Goal: Transaction & Acquisition: Purchase product/service

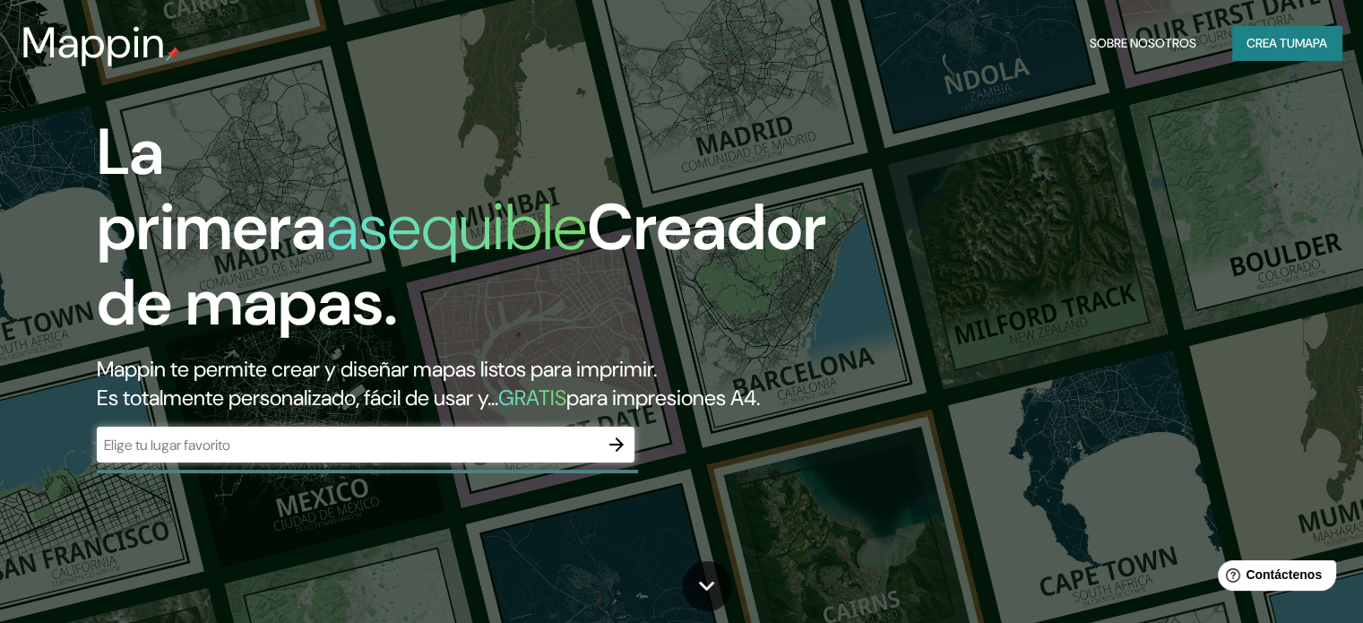
drag, startPoint x: 154, startPoint y: 371, endPoint x: 127, endPoint y: 462, distance: 95.3
click at [127, 462] on div "​" at bounding box center [366, 445] width 538 height 36
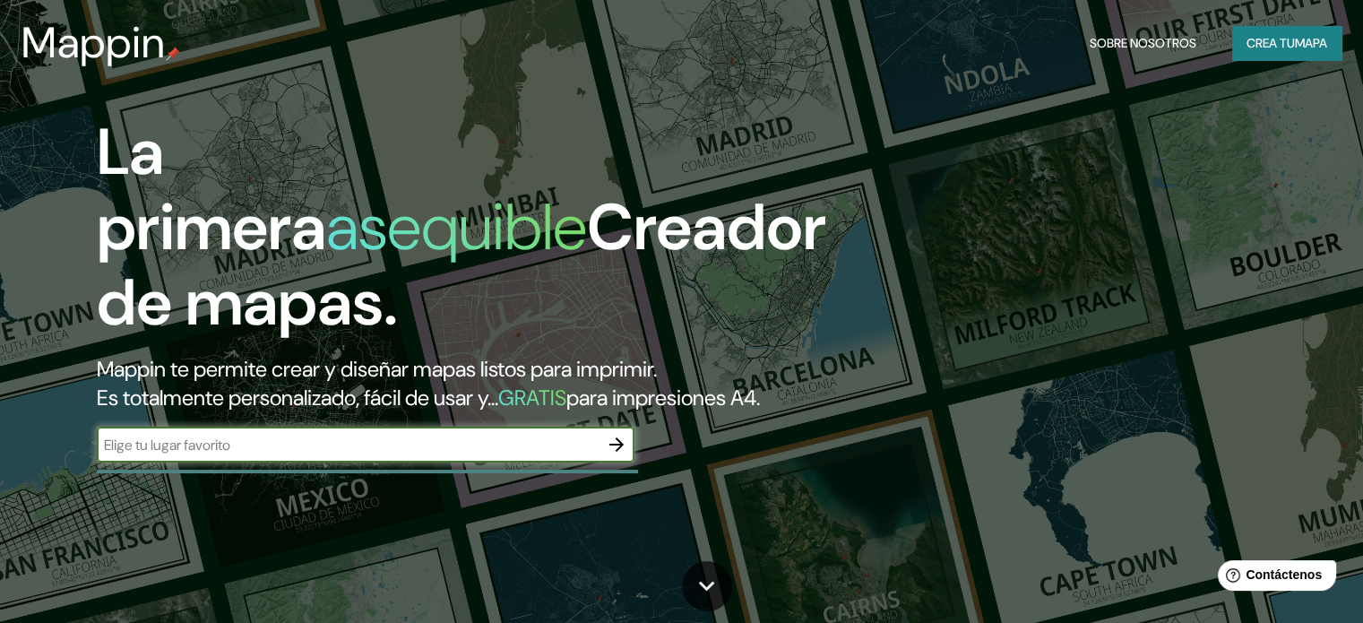
click at [278, 455] on input "text" at bounding box center [348, 445] width 502 height 21
drag, startPoint x: 263, startPoint y: 452, endPoint x: 137, endPoint y: 464, distance: 126.1
click at [137, 455] on input "text" at bounding box center [348, 445] width 502 height 21
paste input "[STREET_ADDRESS][PERSON_NAME]"
type input "[STREET_ADDRESS][PERSON_NAME]"
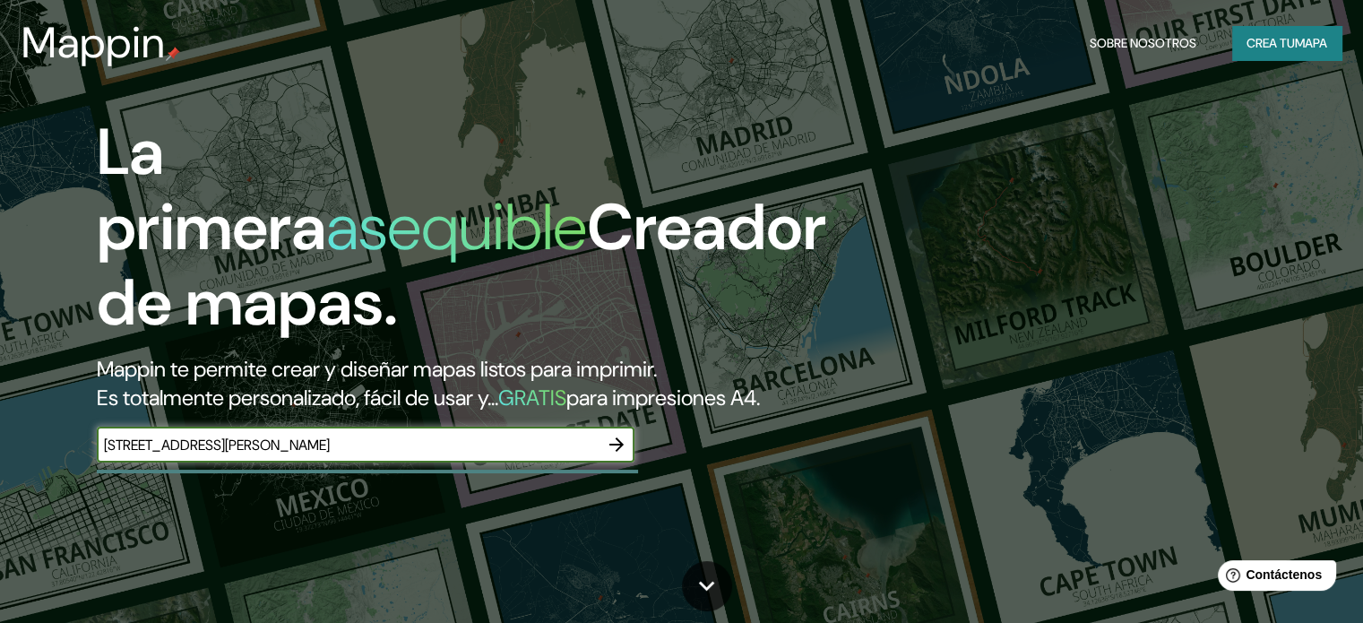
click at [620, 455] on icon "button" at bounding box center [617, 445] width 22 height 22
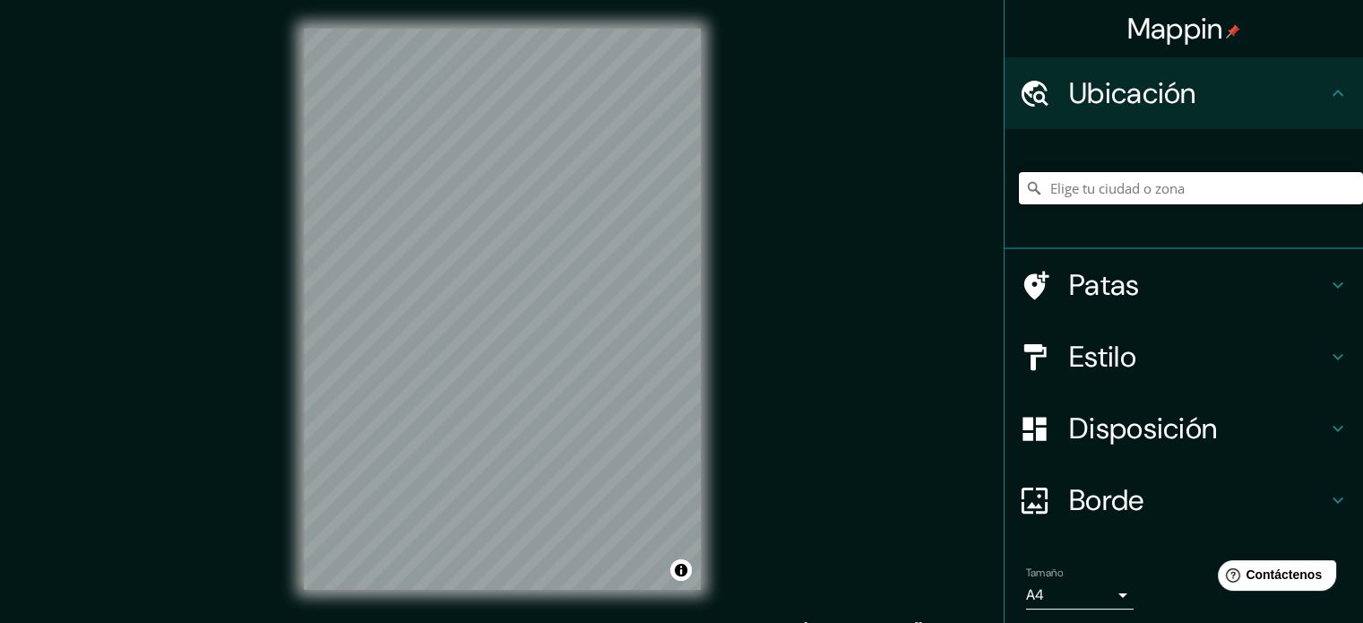
click at [1101, 189] on input "Elige tu ciudad o zona" at bounding box center [1191, 188] width 344 height 32
paste input "[STREET_ADDRESS][PERSON_NAME]"
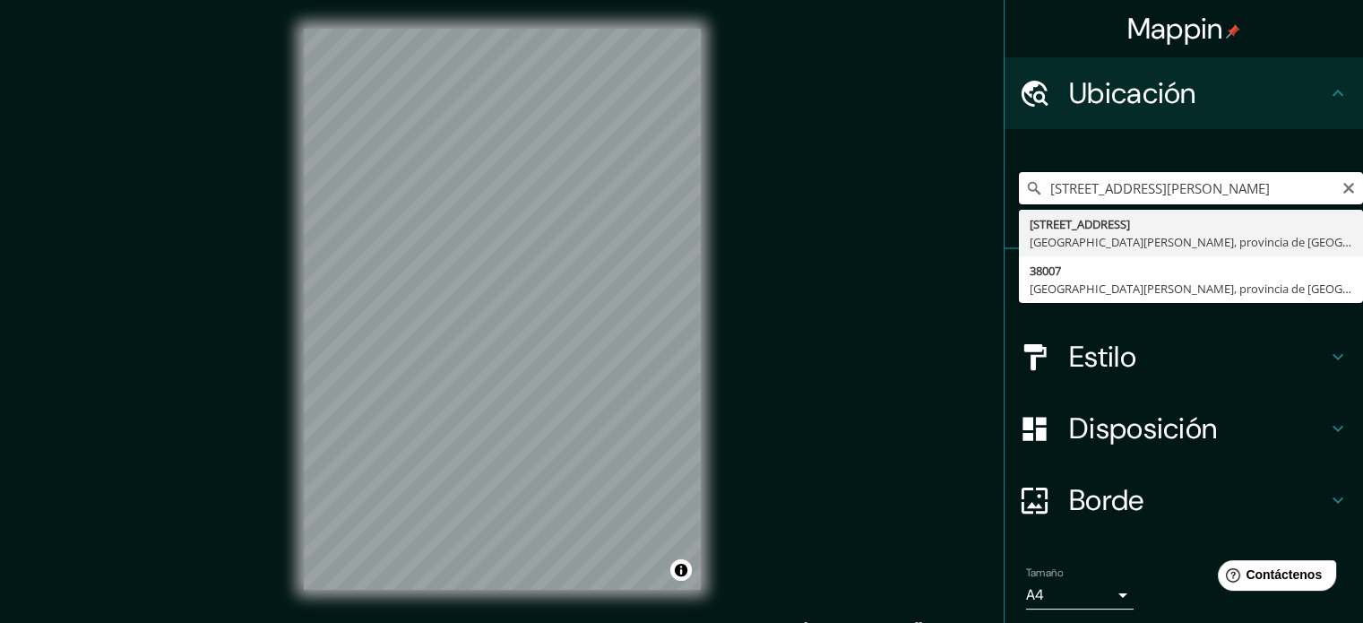
type input "[STREET_ADDRESS][PERSON_NAME][PERSON_NAME]"
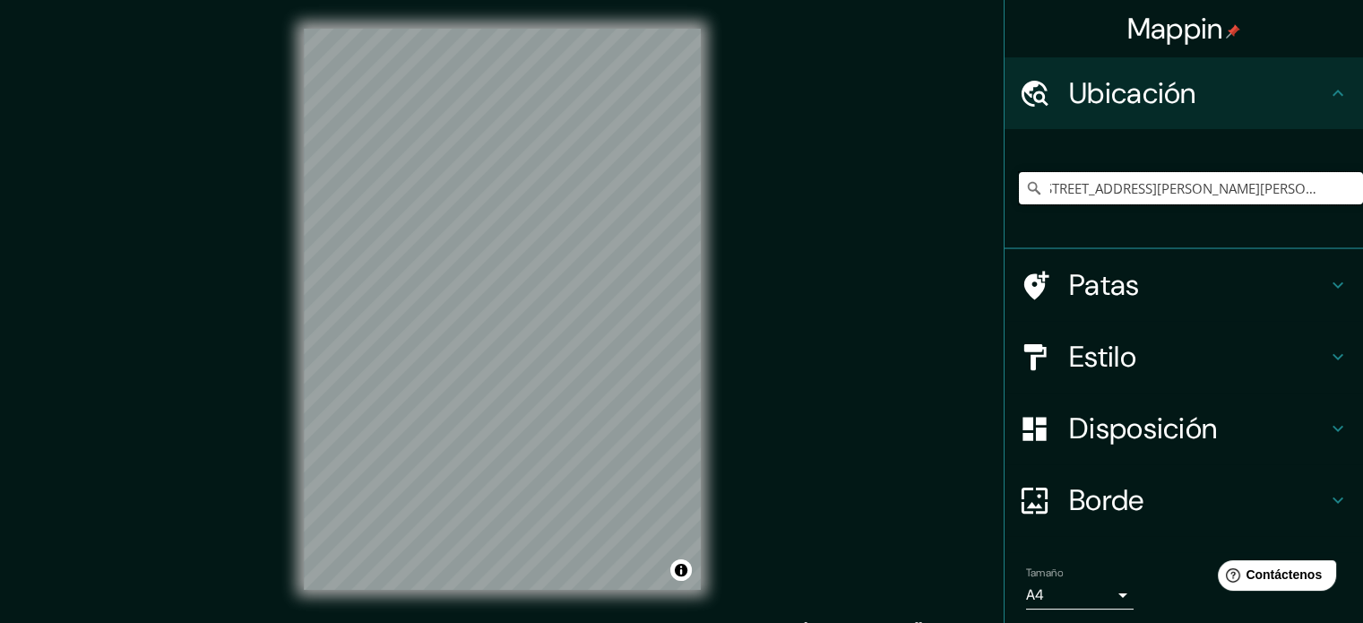
scroll to position [0, 0]
click at [1071, 358] on font "Estilo" at bounding box center [1102, 357] width 67 height 38
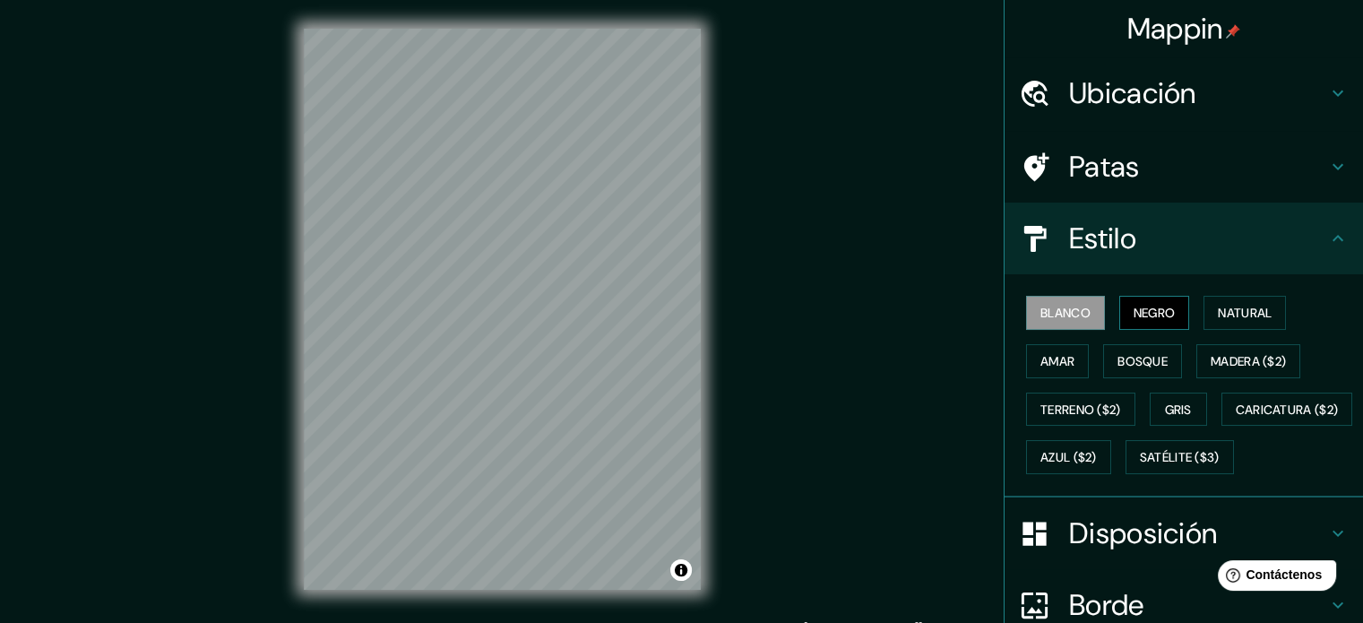
click at [1142, 305] on font "Negro" at bounding box center [1155, 313] width 42 height 16
click at [1218, 309] on font "Natural" at bounding box center [1245, 313] width 54 height 16
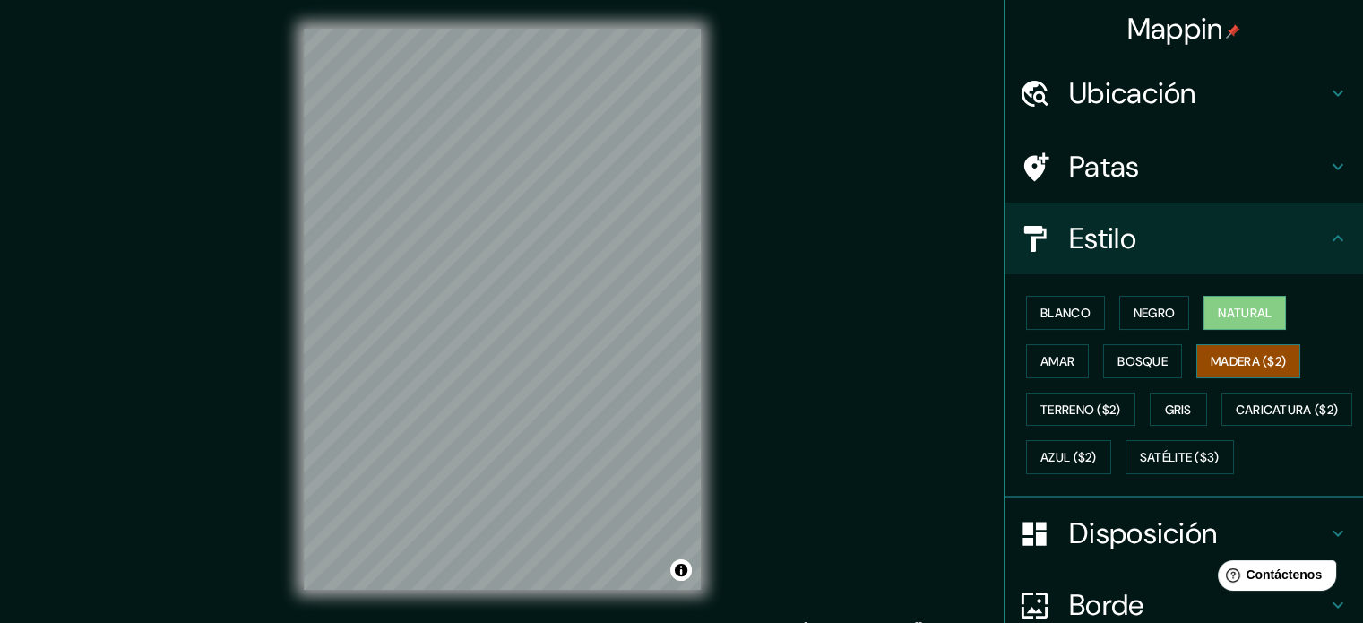
click at [1226, 361] on font "Madera ($2)" at bounding box center [1248, 361] width 75 height 16
click at [1077, 404] on font "Terreno ($2)" at bounding box center [1080, 409] width 81 height 16
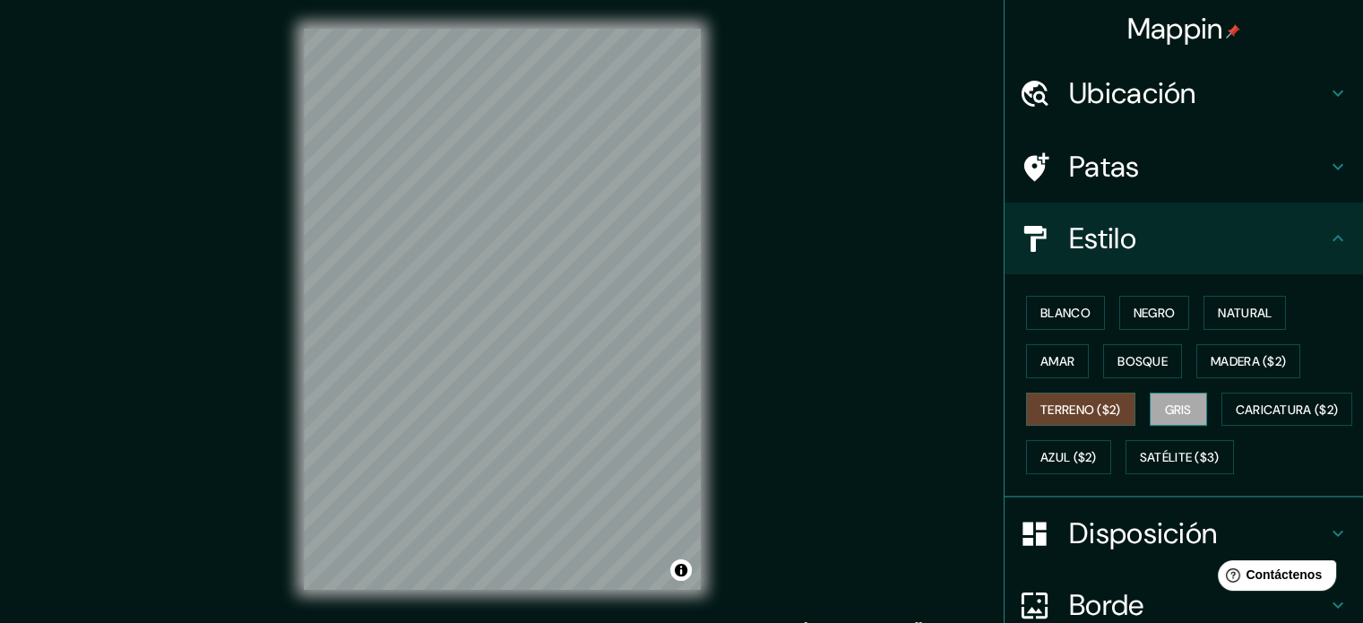
click at [1165, 409] on font "Gris" at bounding box center [1178, 409] width 27 height 16
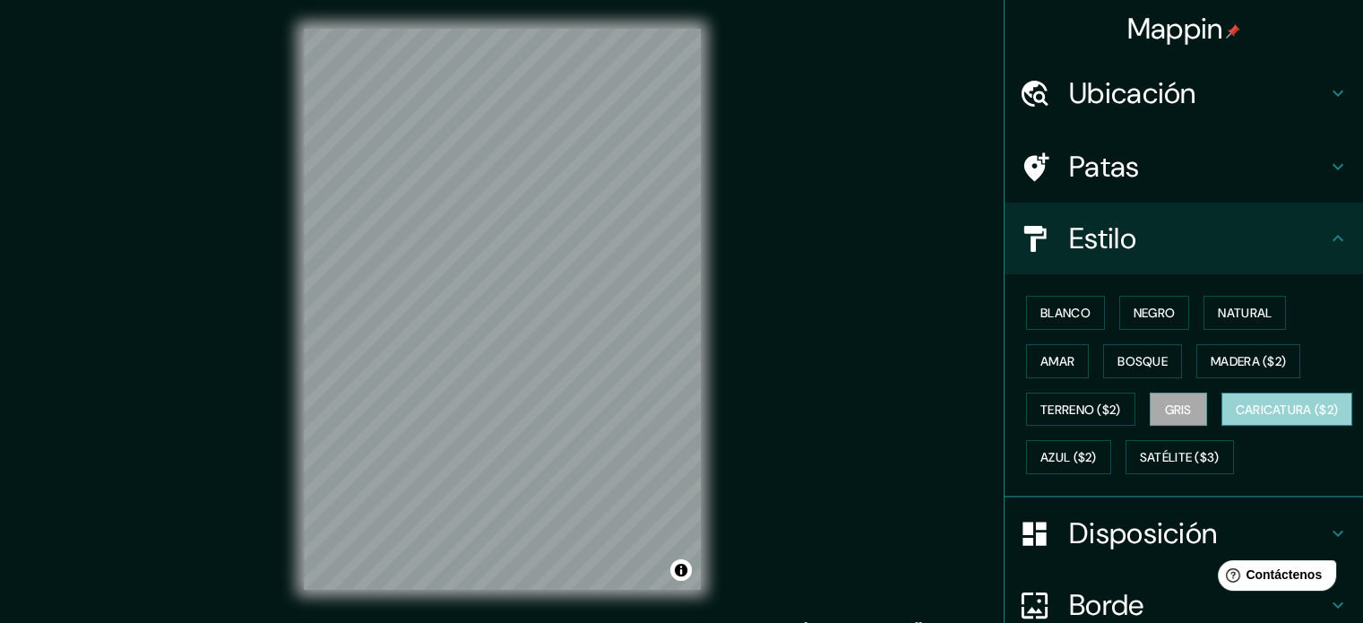
click at [1236, 418] on font "Caricatura ($2)" at bounding box center [1287, 409] width 103 height 16
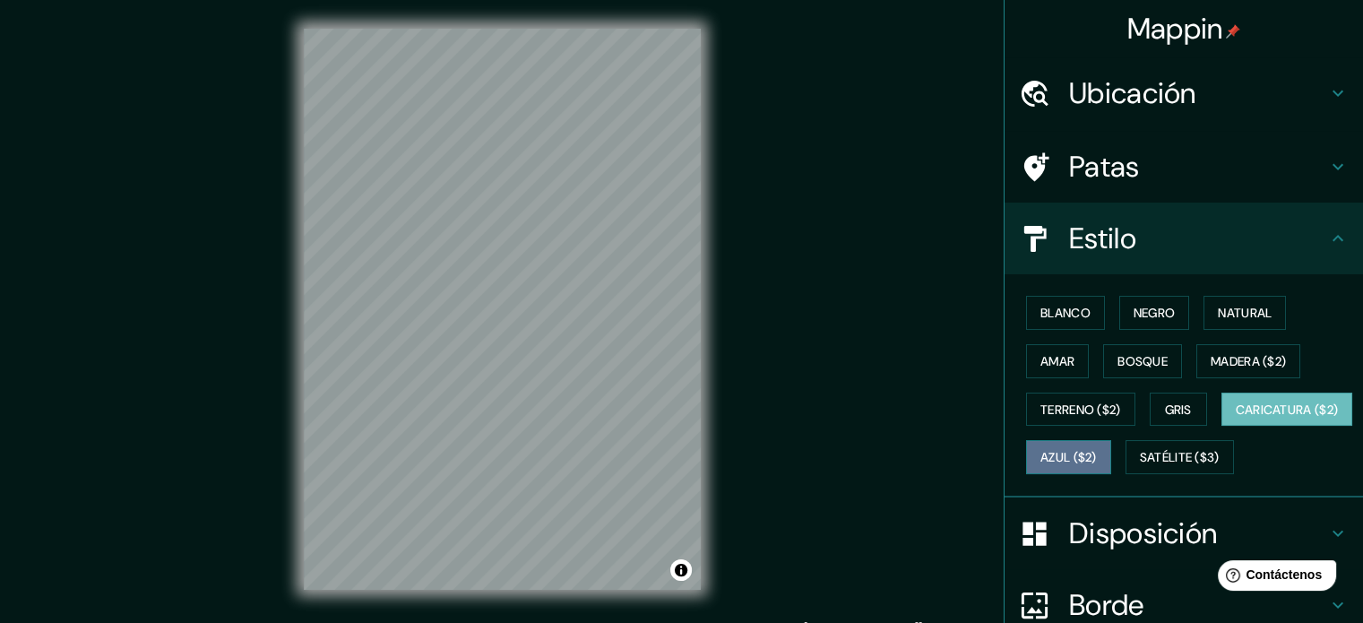
click at [1097, 453] on font "Azul ($2)" at bounding box center [1068, 458] width 56 height 16
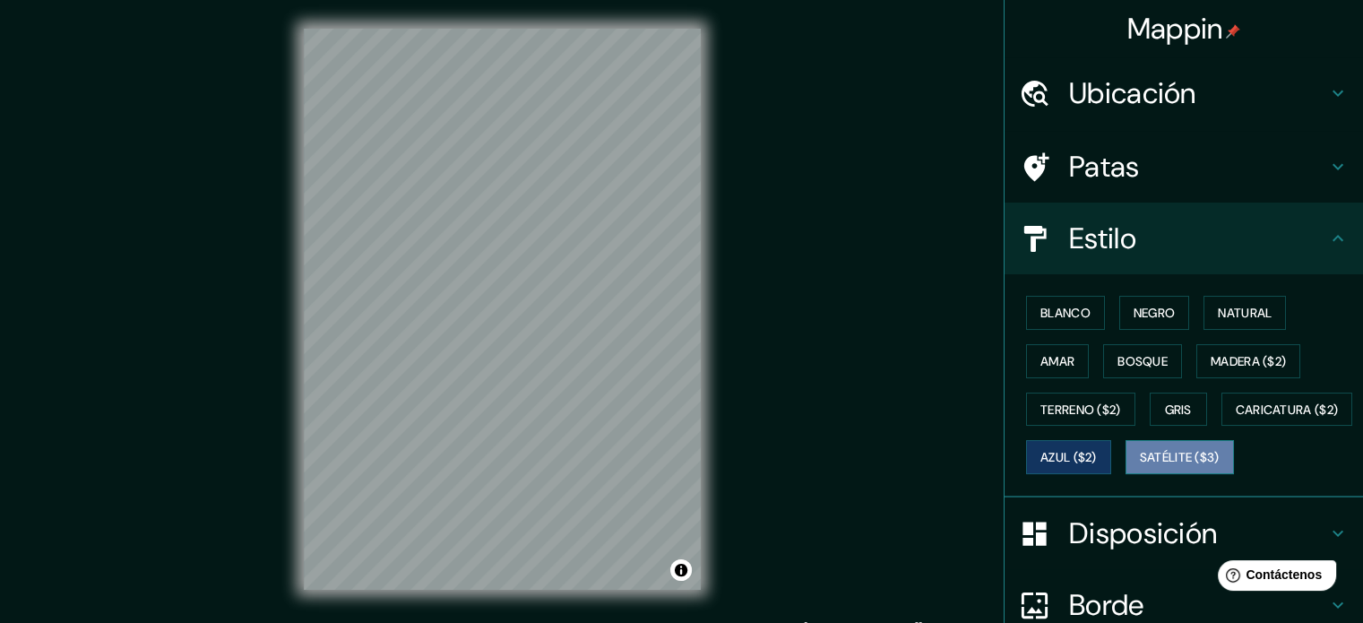
click at [1140, 466] on font "Satélite ($3)" at bounding box center [1180, 458] width 80 height 16
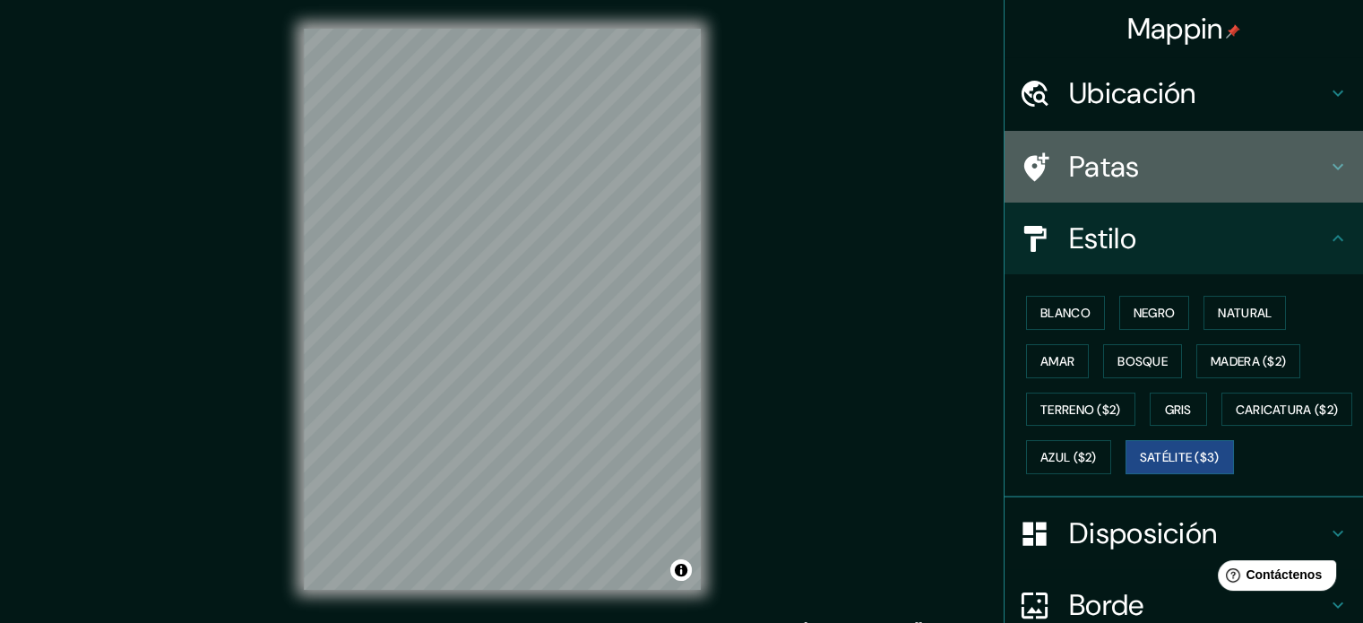
click at [1327, 168] on icon at bounding box center [1338, 167] width 22 height 22
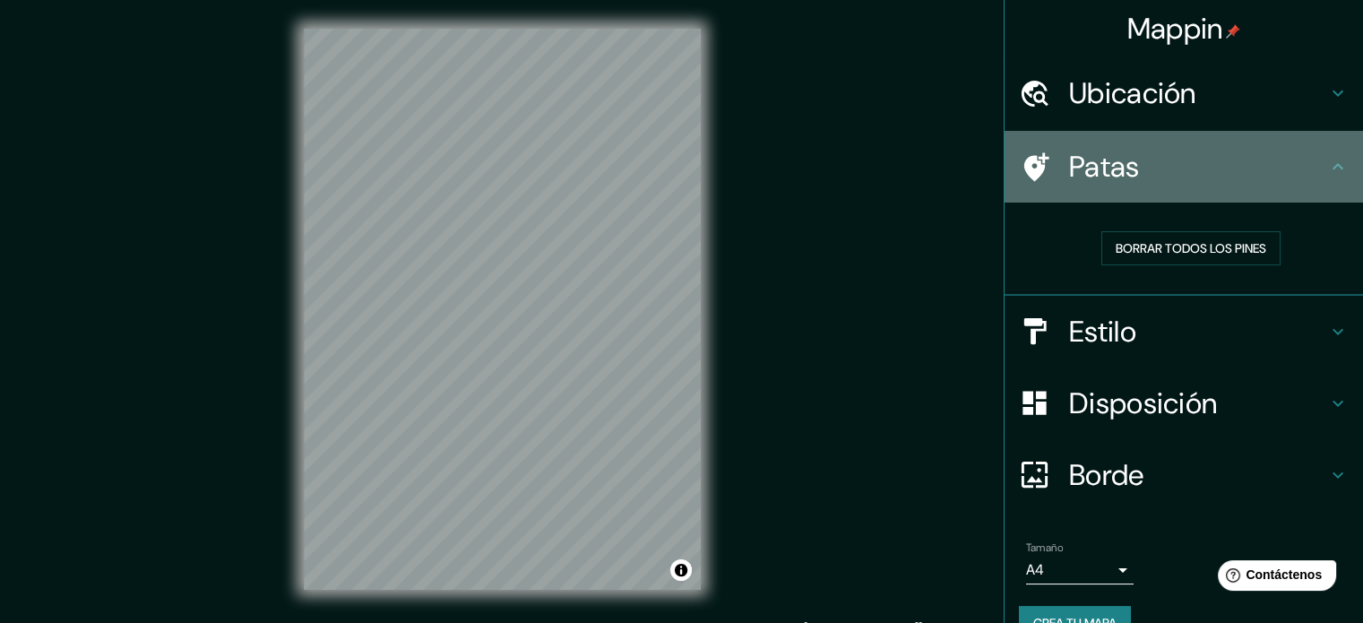
click at [1159, 185] on div "Patas" at bounding box center [1183, 167] width 358 height 72
click at [1081, 162] on font "Patas" at bounding box center [1104, 167] width 71 height 38
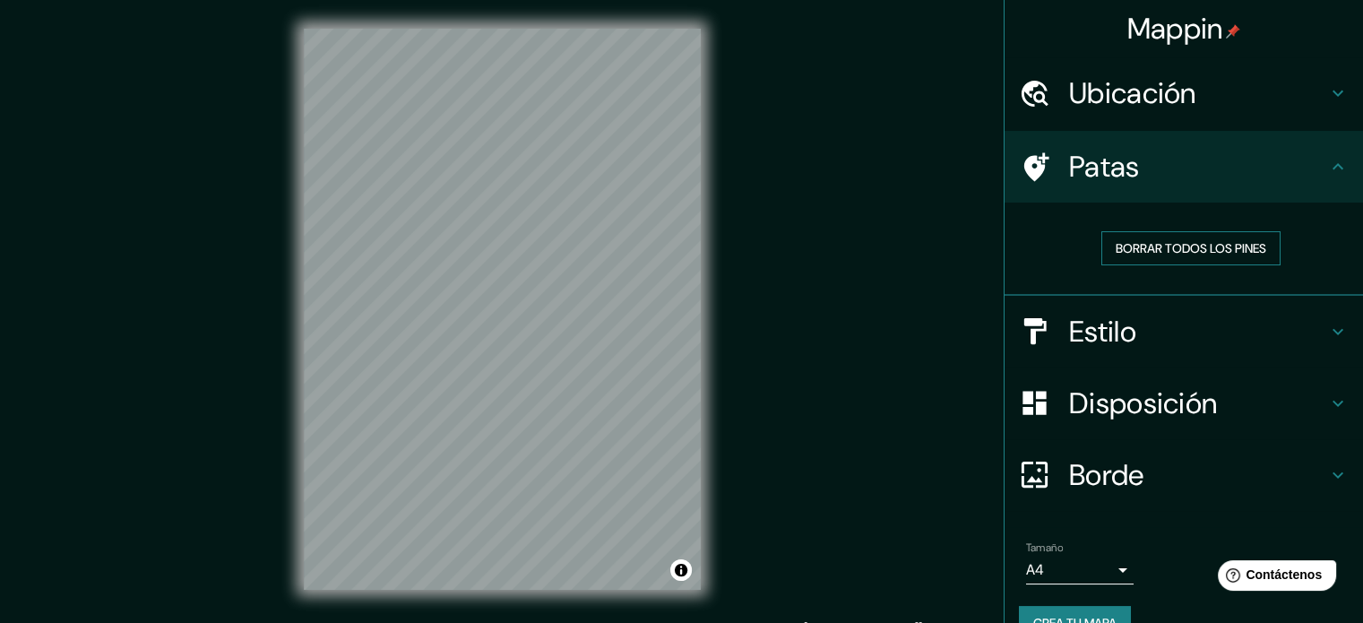
click at [1116, 241] on font "Borrar todos los pines" at bounding box center [1191, 248] width 151 height 16
click at [1116, 242] on font "Borrar todos los pines" at bounding box center [1191, 248] width 151 height 16
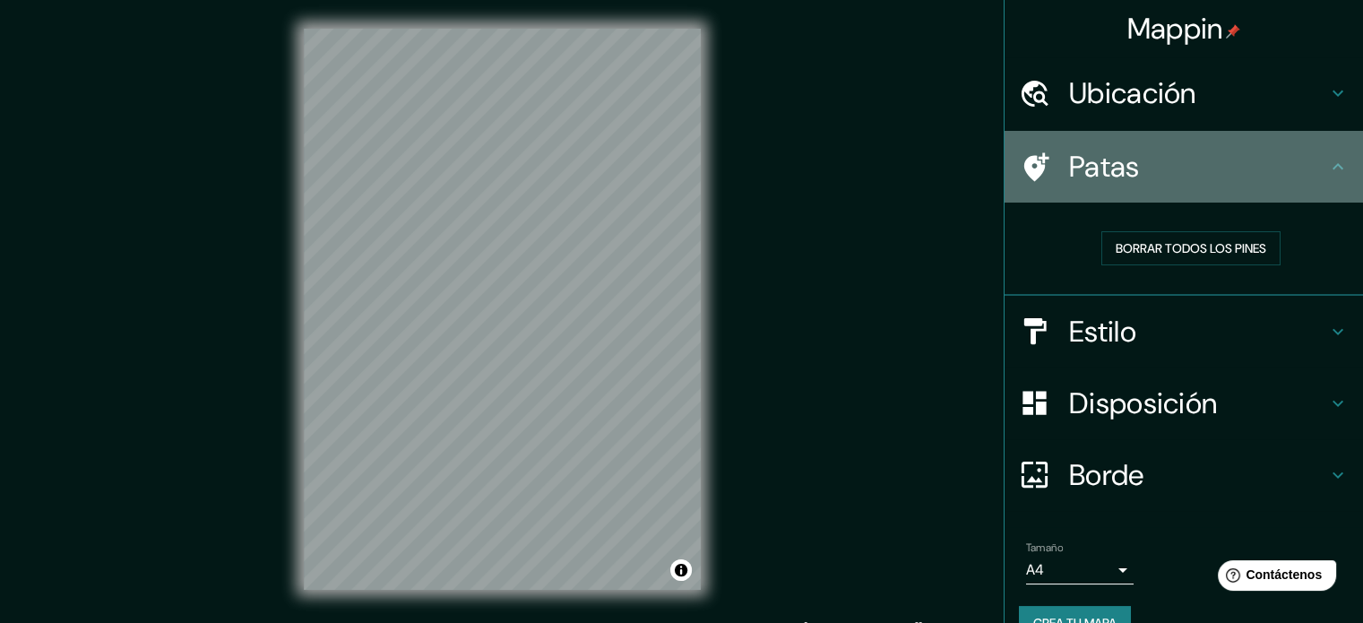
click at [1025, 155] on icon at bounding box center [1034, 166] width 31 height 31
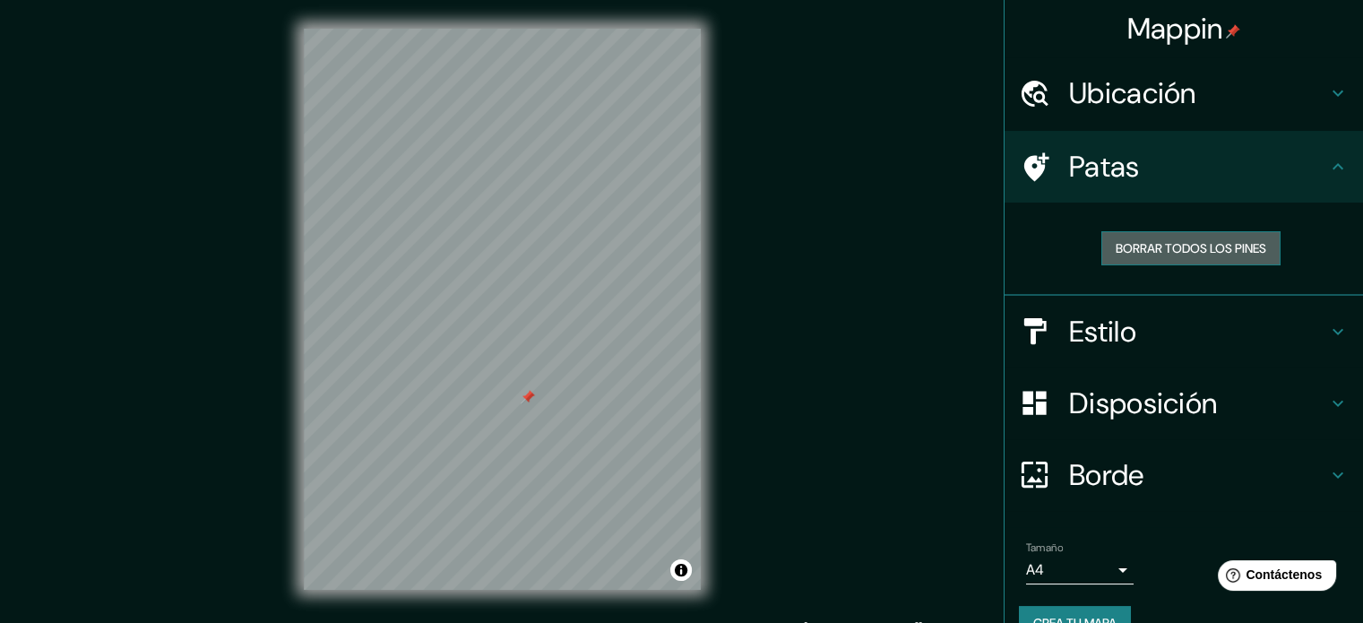
click at [1161, 247] on font "Borrar todos los pines" at bounding box center [1191, 248] width 151 height 16
click at [1225, 247] on font "Borrar todos los pines" at bounding box center [1191, 248] width 151 height 16
click at [1099, 378] on div "Disposición" at bounding box center [1183, 403] width 358 height 72
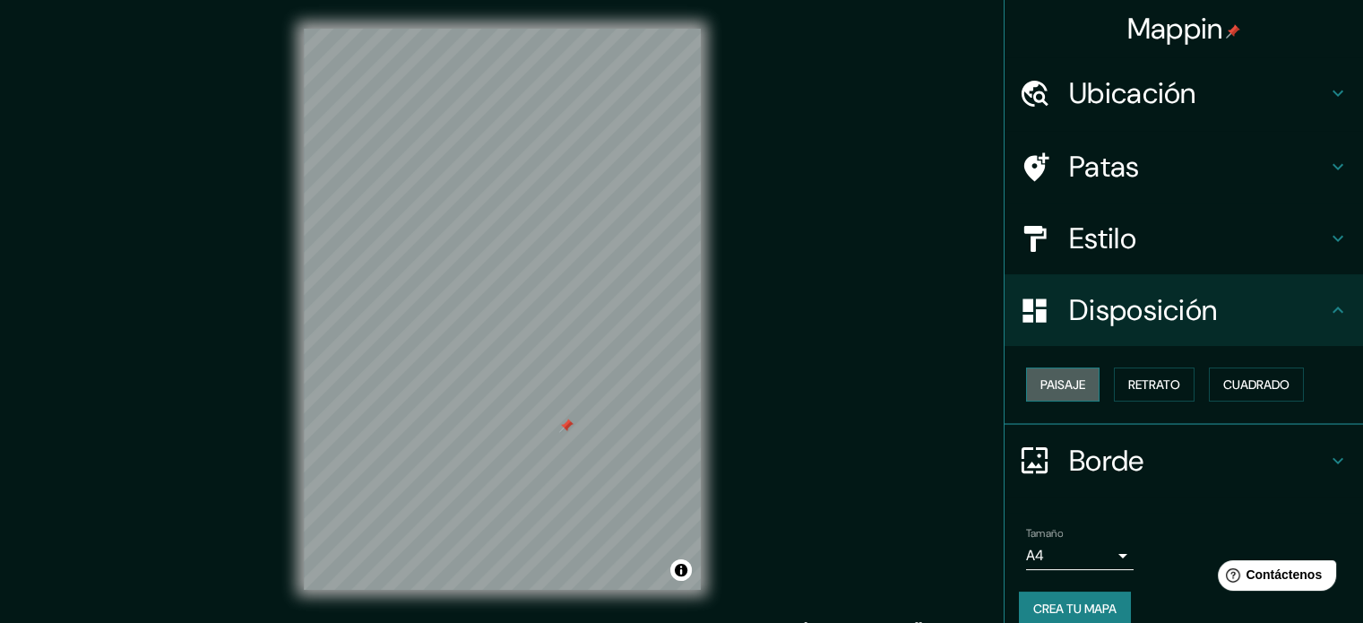
click at [1062, 384] on font "Paisaje" at bounding box center [1062, 384] width 45 height 16
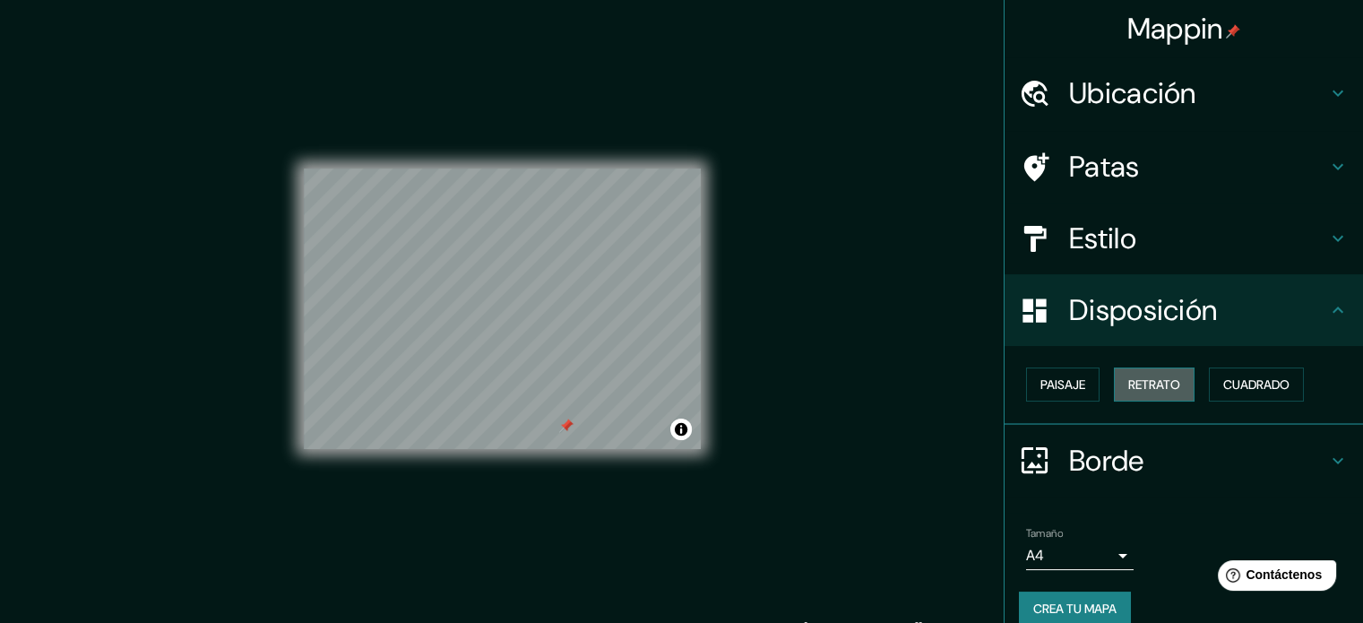
click at [1133, 379] on font "Retrato" at bounding box center [1154, 384] width 52 height 16
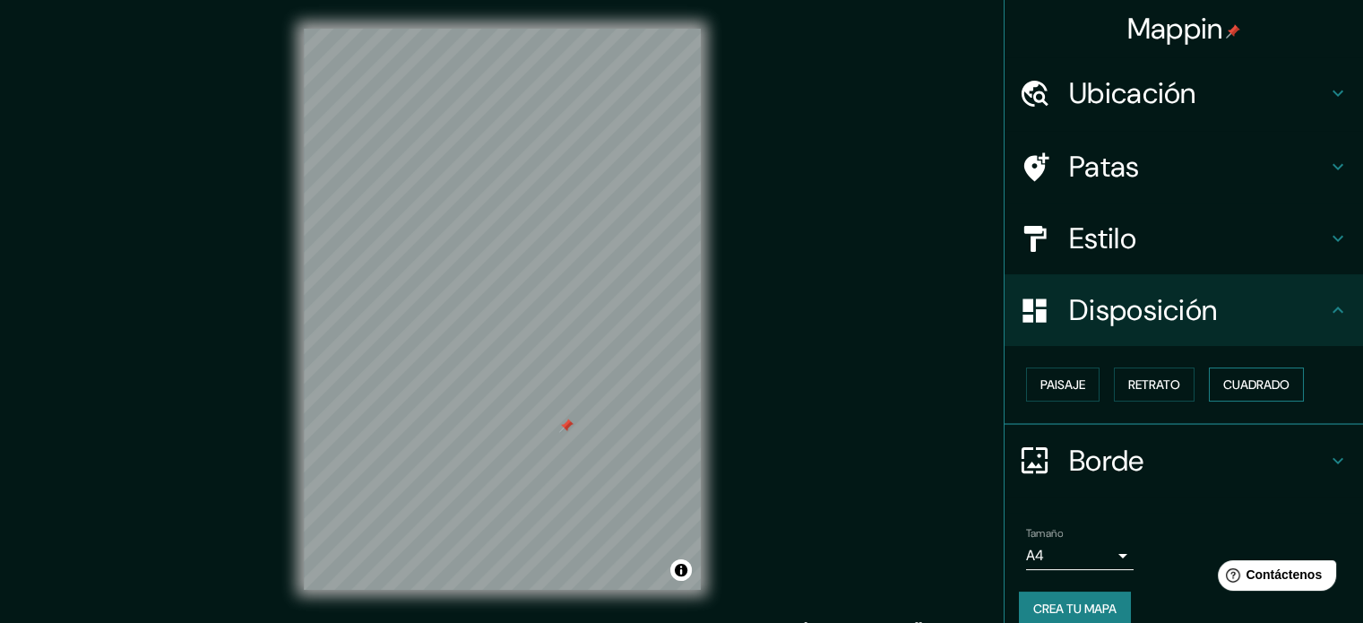
click at [1247, 378] on font "Cuadrado" at bounding box center [1256, 384] width 66 height 16
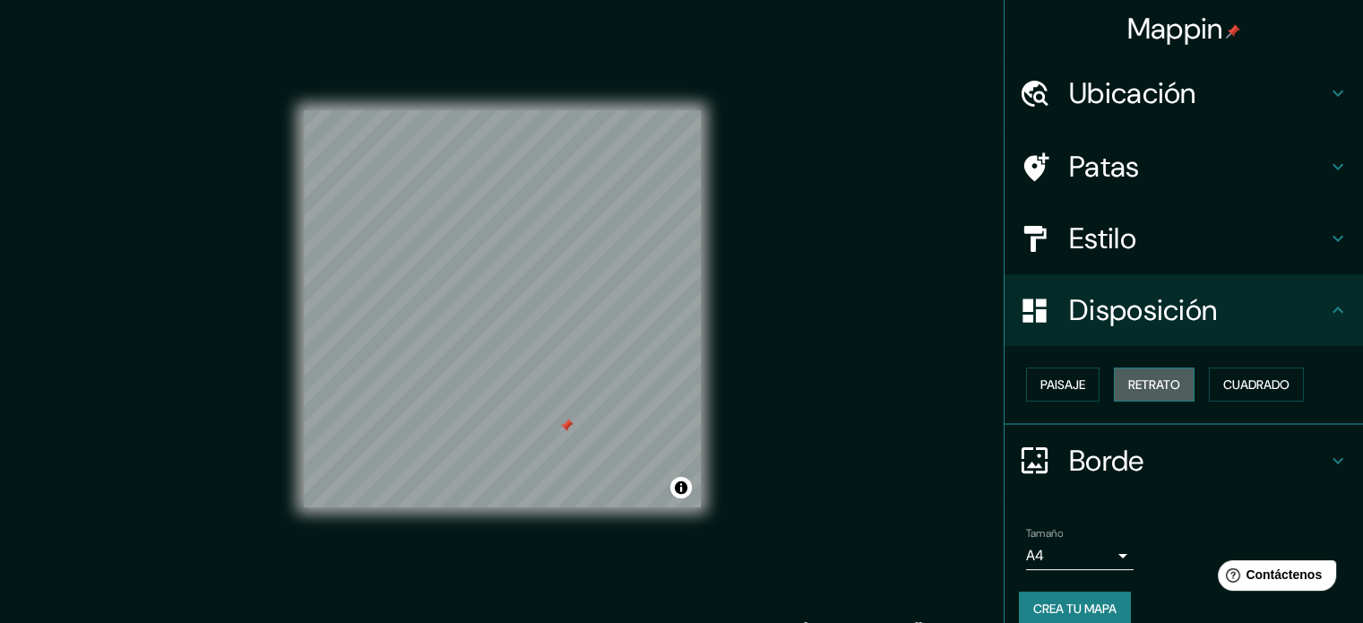
click at [1135, 386] on font "Retrato" at bounding box center [1154, 384] width 52 height 16
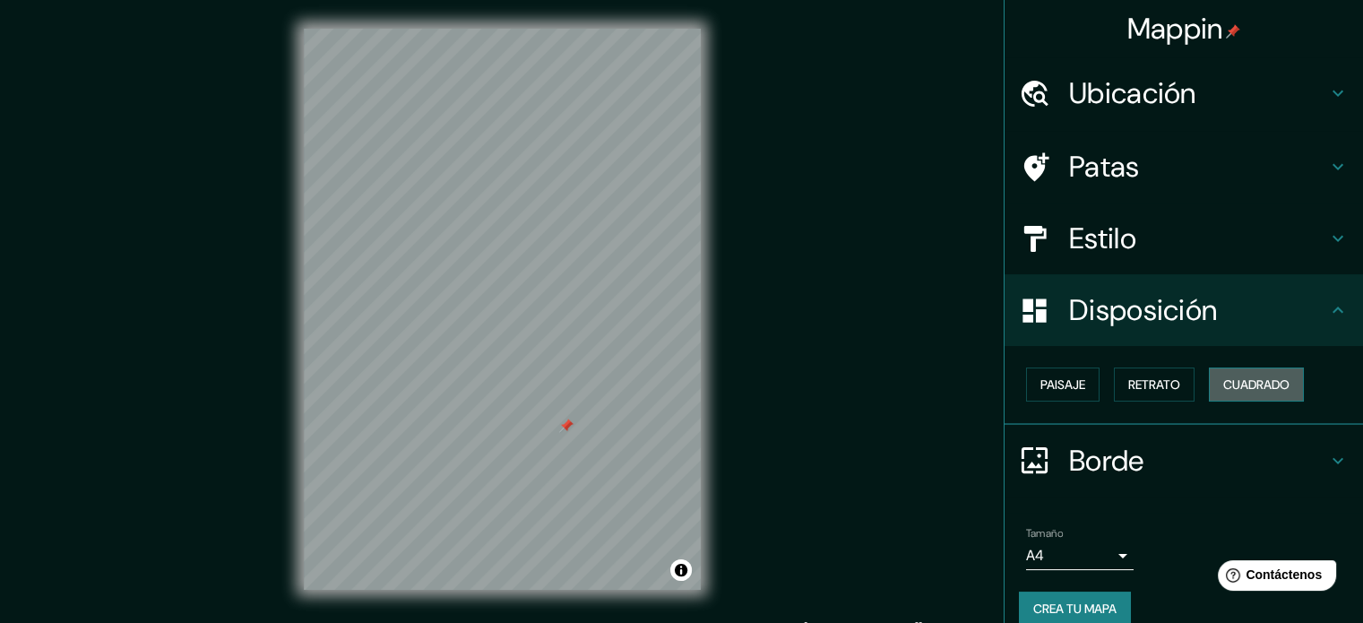
click at [1240, 381] on font "Cuadrado" at bounding box center [1256, 384] width 66 height 16
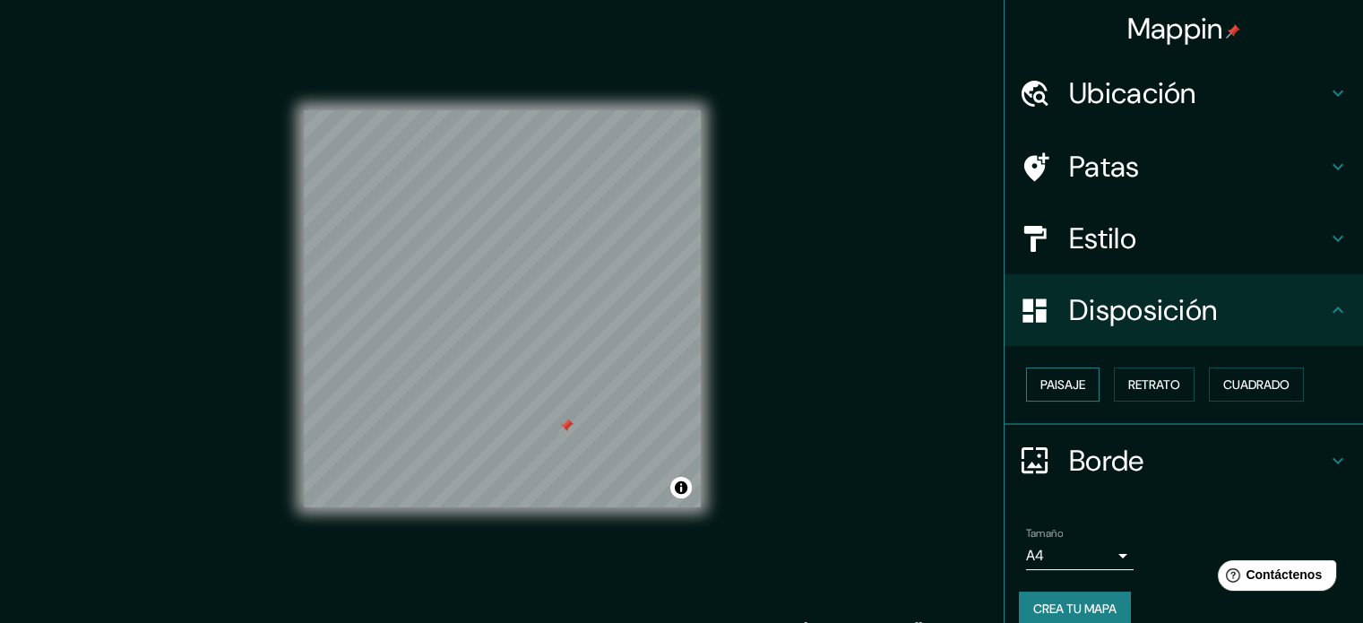
click at [1056, 386] on font "Paisaje" at bounding box center [1062, 384] width 45 height 16
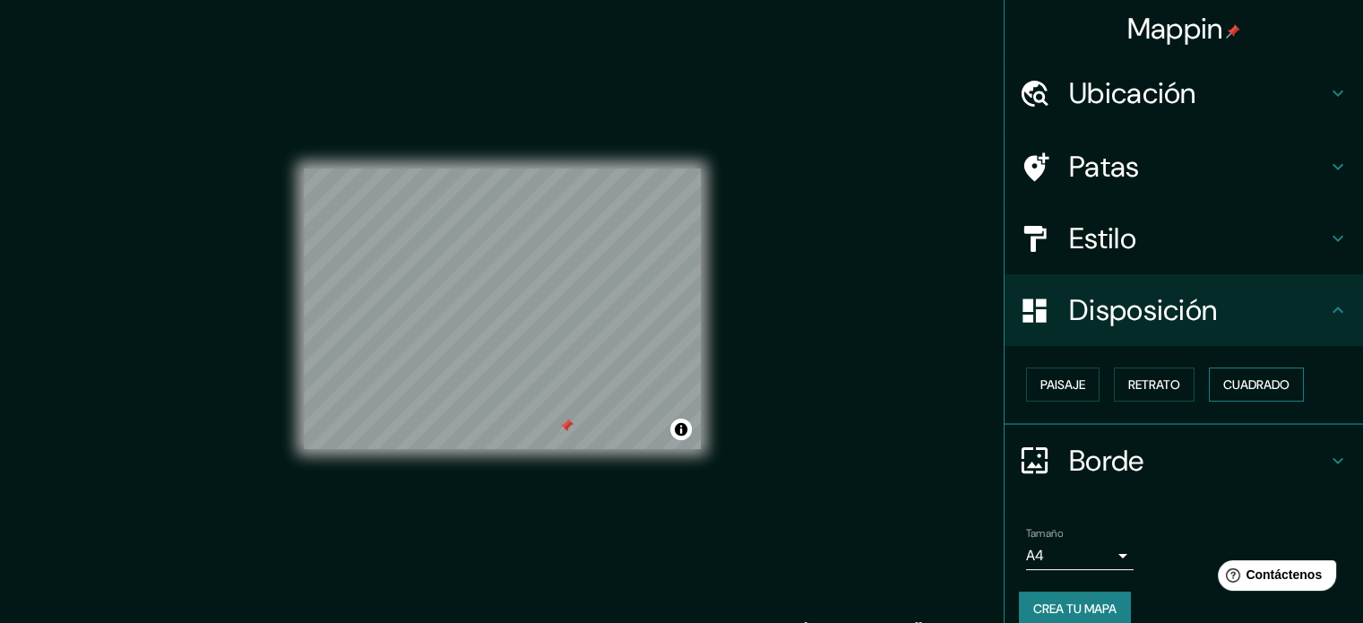
click at [1251, 376] on font "Cuadrado" at bounding box center [1256, 384] width 66 height 16
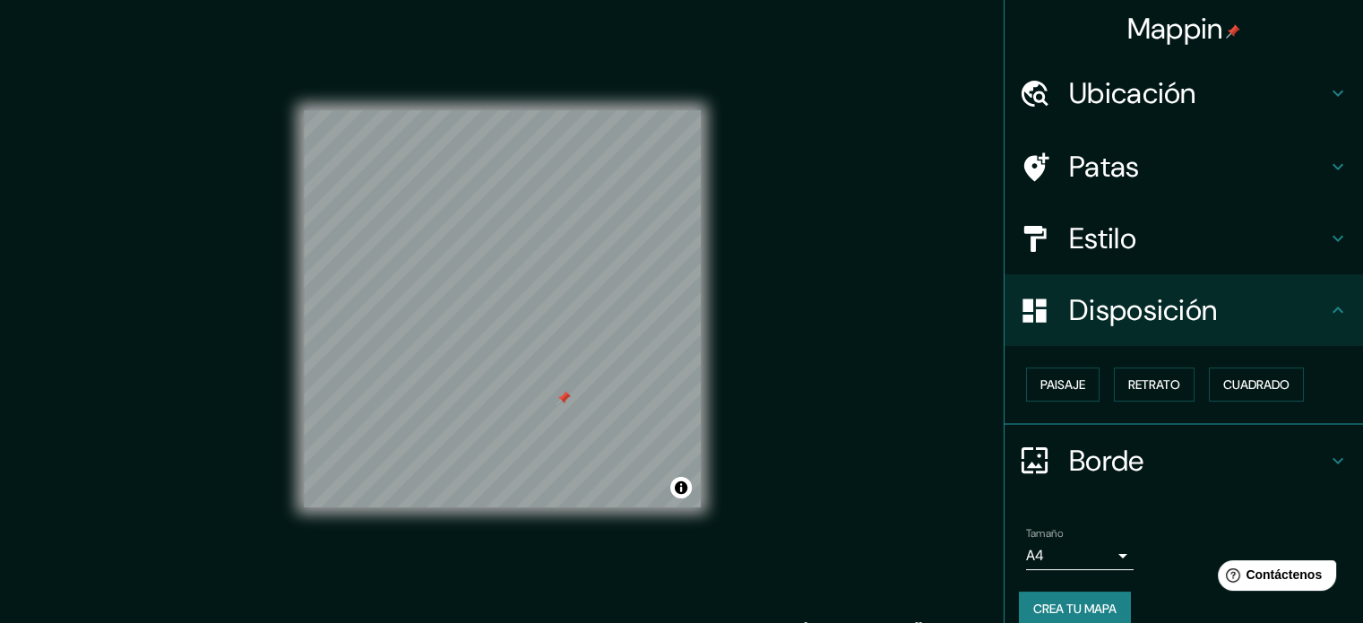
scroll to position [22, 0]
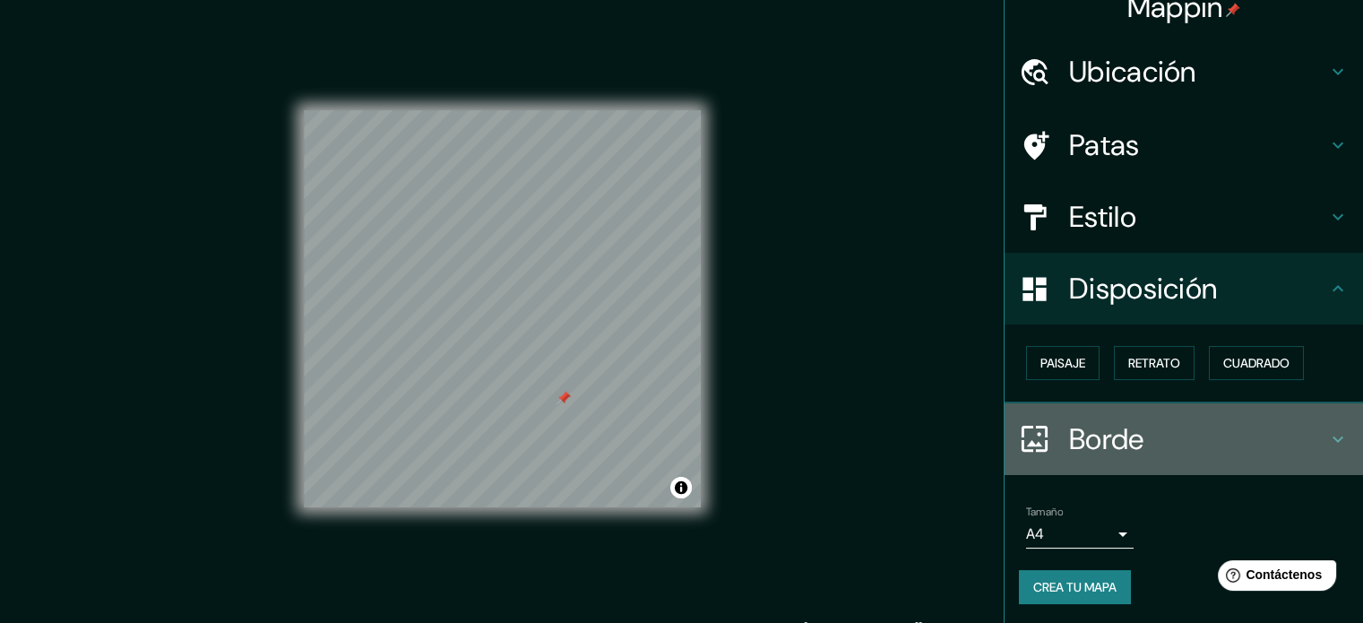
click at [1111, 444] on font "Borde" at bounding box center [1106, 439] width 75 height 38
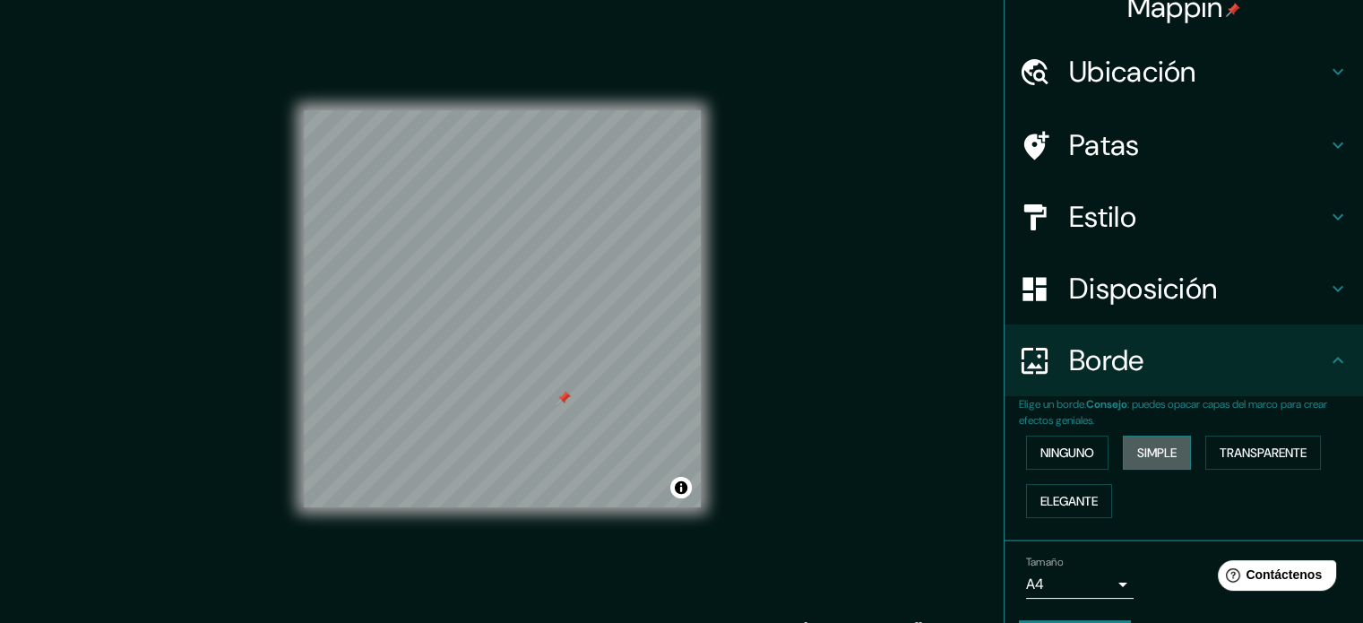
click at [1137, 457] on font "Simple" at bounding box center [1156, 452] width 39 height 16
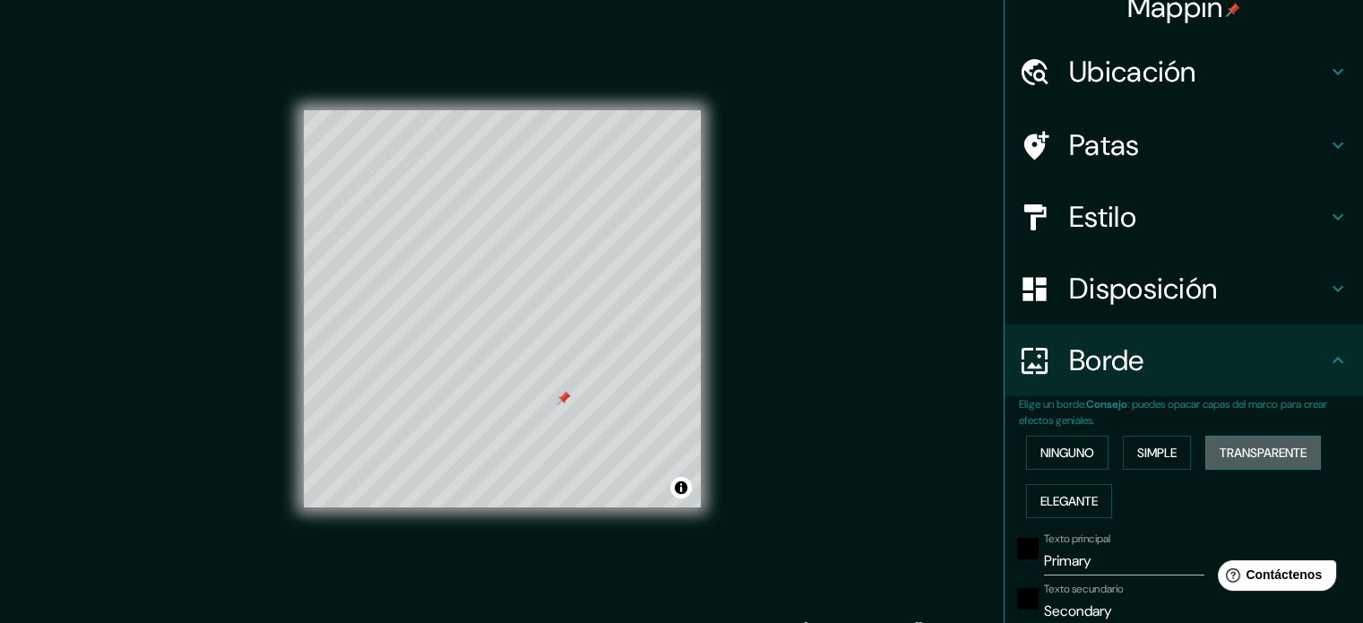
click at [1237, 456] on font "Transparente" at bounding box center [1263, 452] width 87 height 16
click at [1061, 501] on font "Elegante" at bounding box center [1068, 501] width 57 height 16
click at [1044, 461] on font "Ninguno" at bounding box center [1067, 452] width 54 height 23
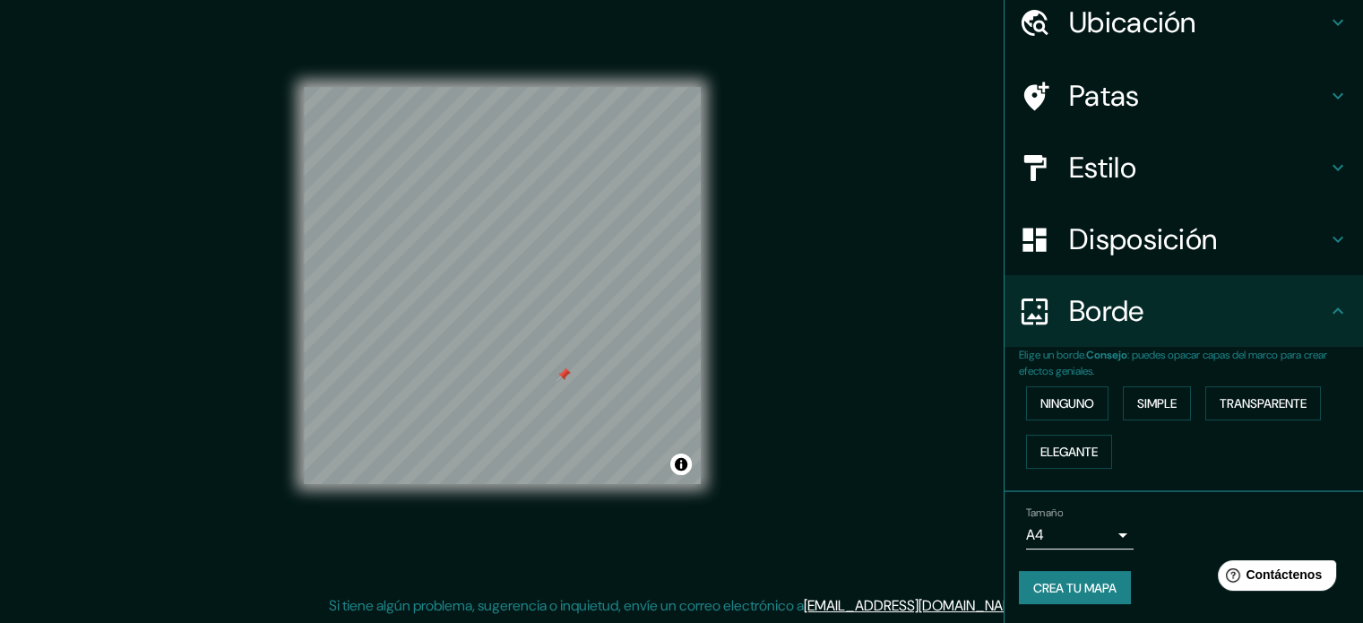
scroll to position [72, 0]
click at [1029, 596] on button "Crea tu mapa" at bounding box center [1075, 587] width 112 height 34
click at [1102, 588] on div "Crea tu mapa" at bounding box center [1184, 587] width 330 height 34
click at [1063, 583] on font "Crea tu mapa" at bounding box center [1074, 587] width 83 height 16
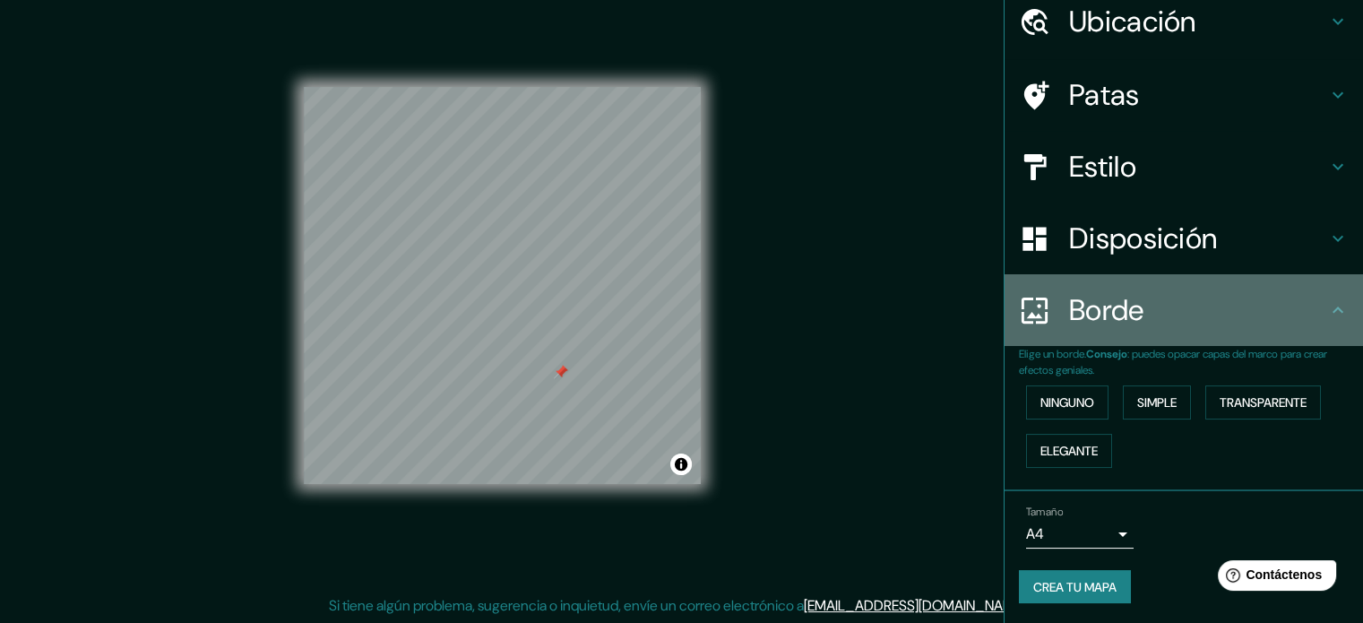
click at [1326, 297] on div "Borde" at bounding box center [1183, 310] width 358 height 72
click at [1332, 307] on icon at bounding box center [1337, 309] width 11 height 6
click at [1327, 304] on icon at bounding box center [1338, 310] width 22 height 22
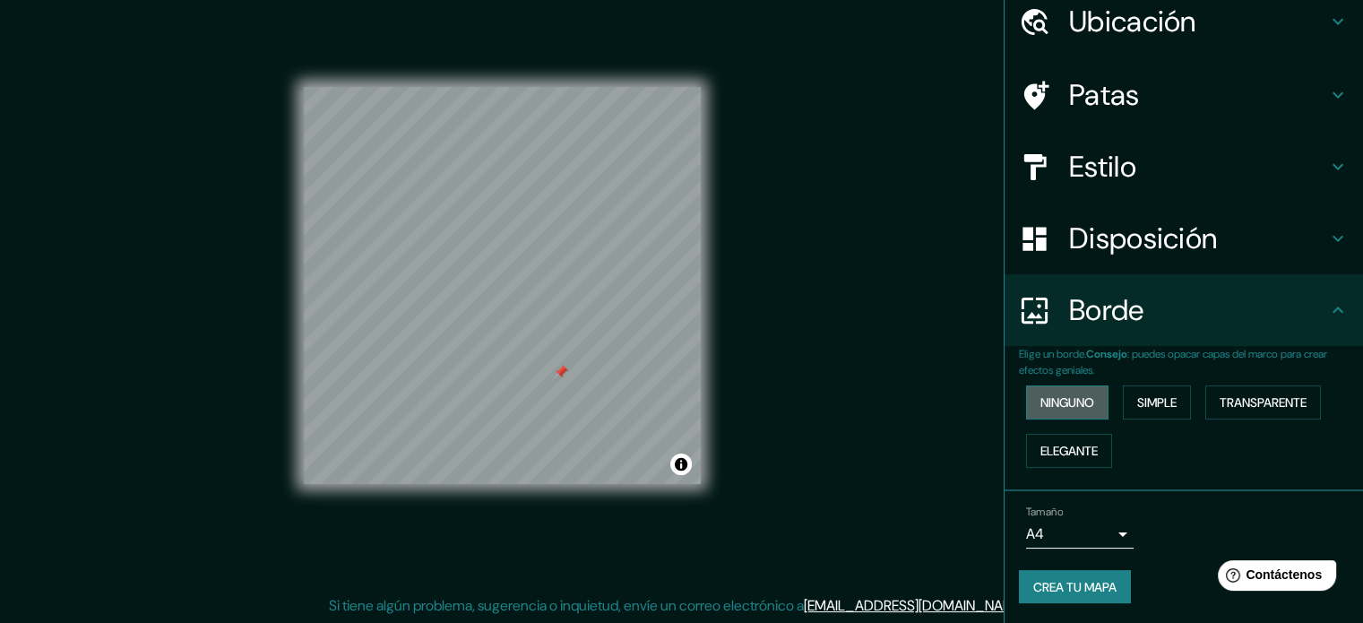
click at [1060, 400] on font "Ninguno" at bounding box center [1067, 402] width 54 height 16
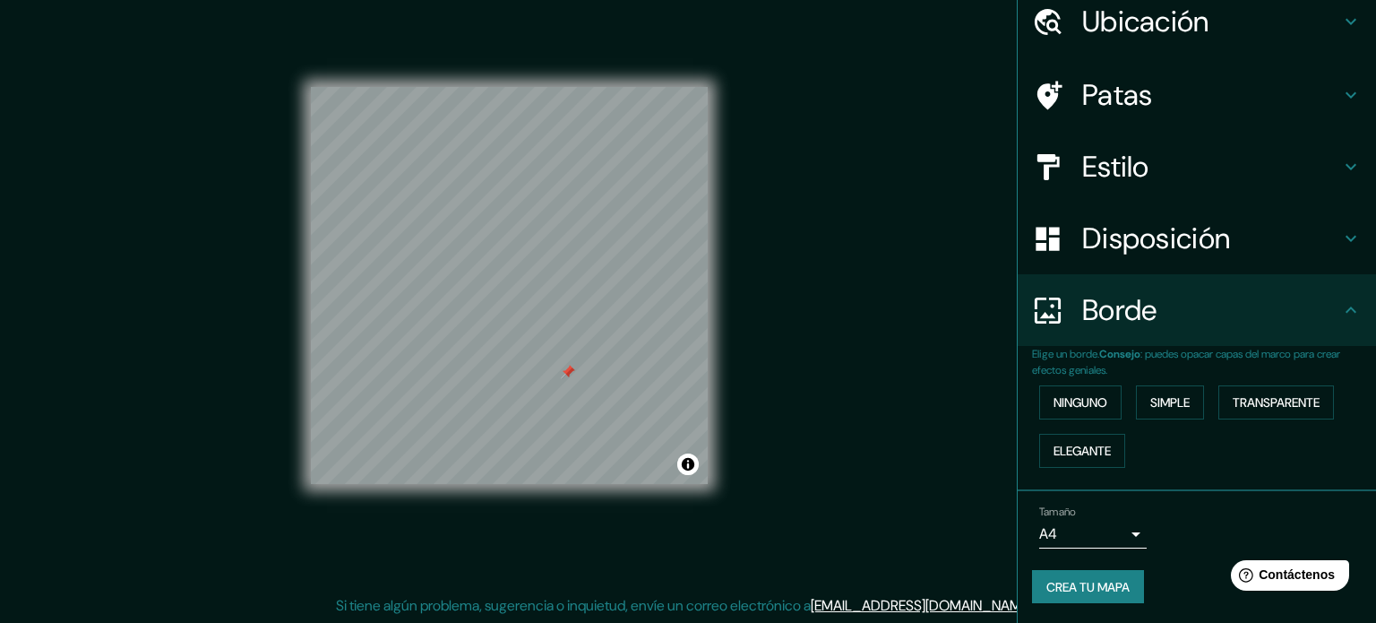
click at [1111, 536] on body "Mappin Ubicación [STREET_ADDRESS][PERSON_NAME][PERSON_NAME] [STREET_ADDRESS][PE…" at bounding box center [688, 288] width 1376 height 623
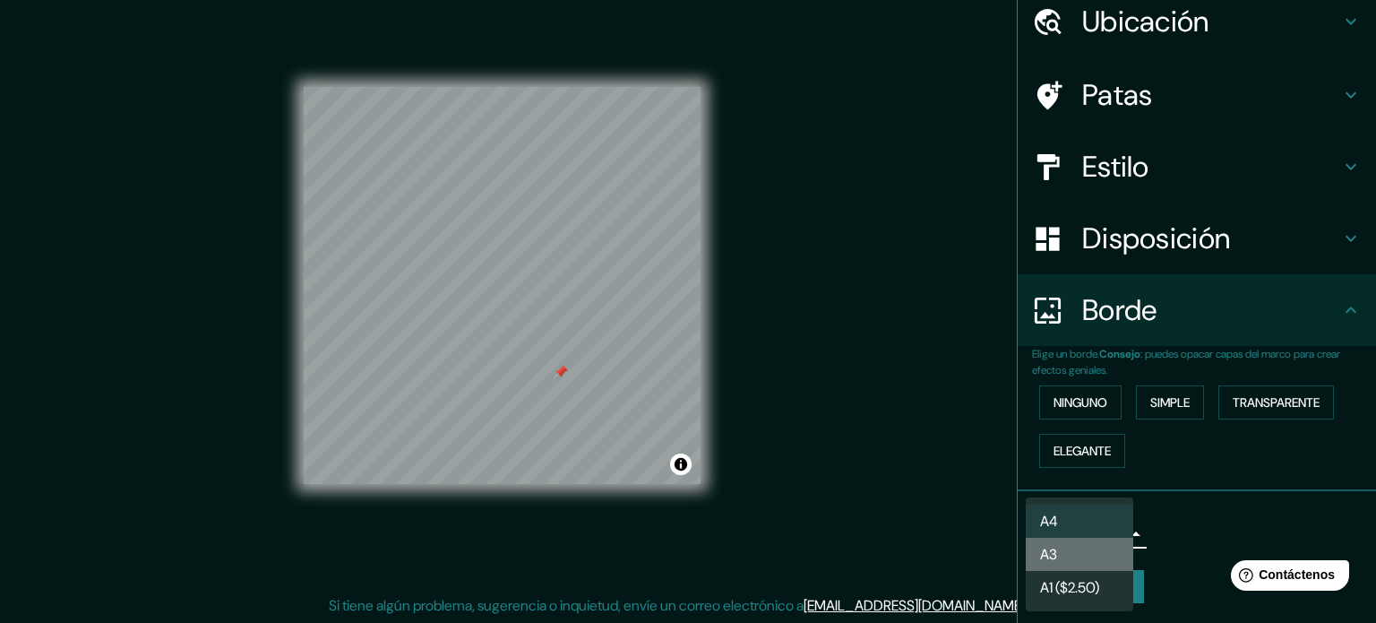
click at [1104, 549] on li "A3" at bounding box center [1080, 554] width 108 height 33
click at [1114, 535] on body "Mappin Ubicación [STREET_ADDRESS][PERSON_NAME][PERSON_NAME] [STREET_ADDRESS][PE…" at bounding box center [688, 288] width 1376 height 623
click at [1108, 533] on li "A4" at bounding box center [1080, 520] width 108 height 33
type input "single"
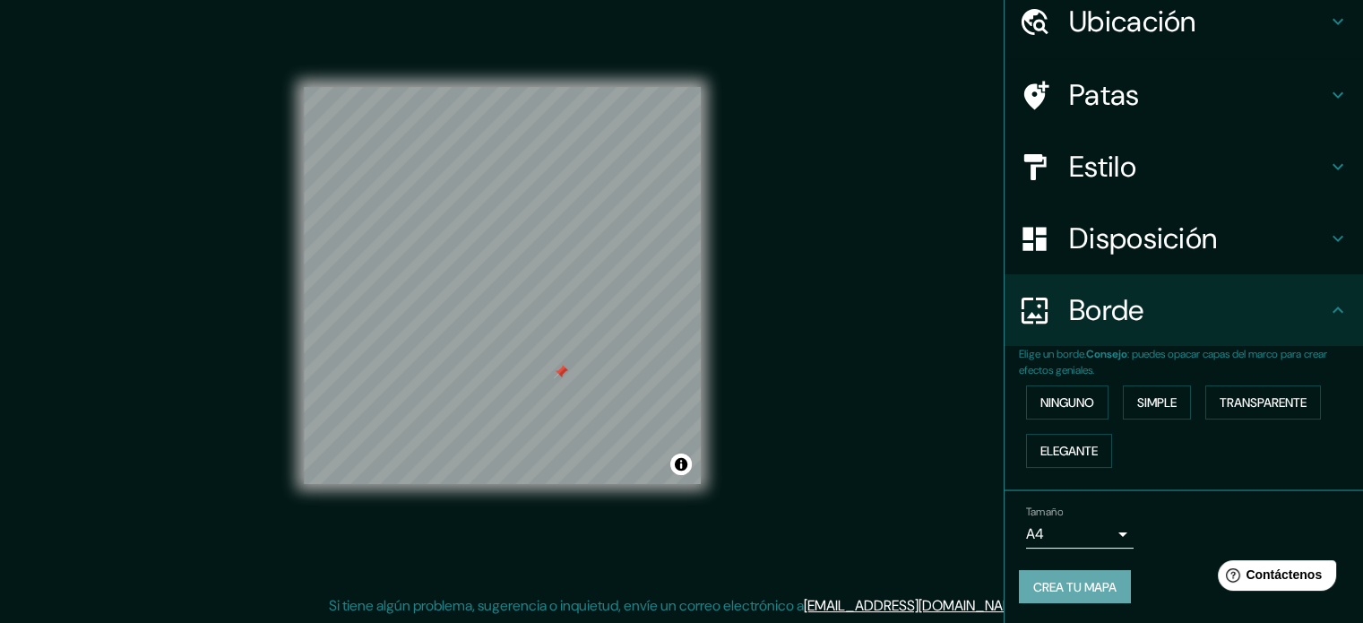
click at [1092, 575] on font "Crea tu mapa" at bounding box center [1074, 586] width 83 height 23
click at [1092, 574] on div "Crea tu mapa" at bounding box center [1184, 587] width 330 height 34
click at [1287, 293] on h4 "Borde" at bounding box center [1198, 310] width 258 height 36
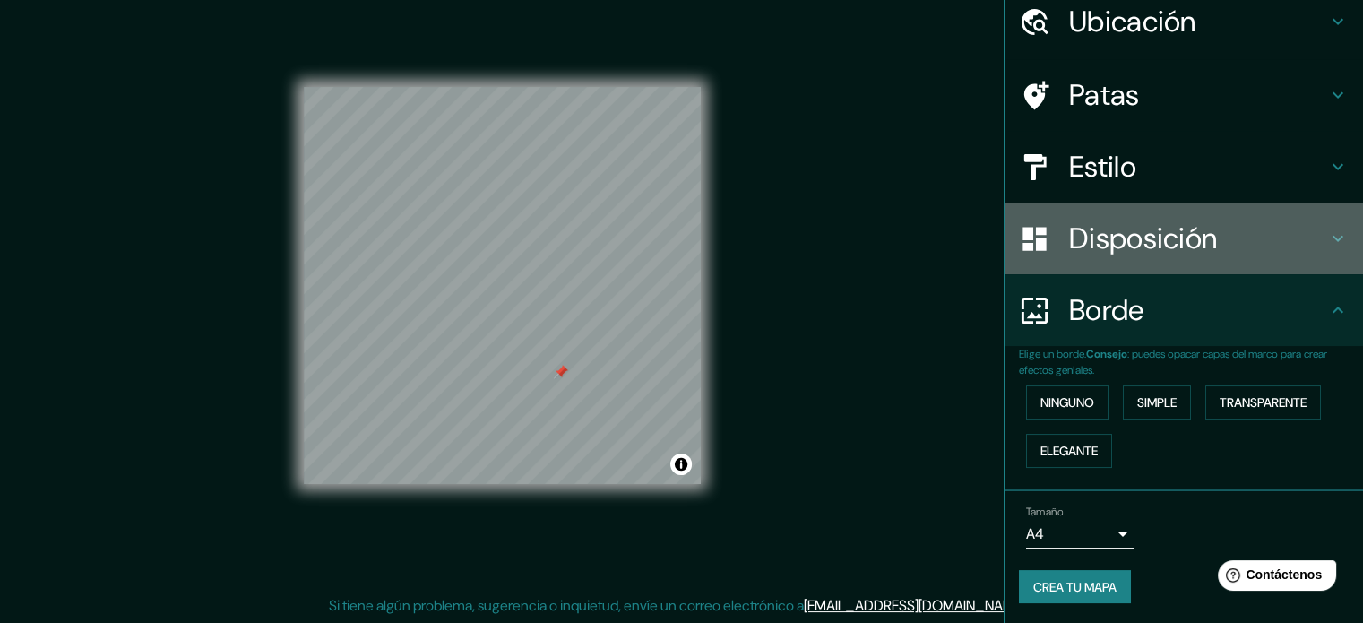
click at [1233, 254] on h4 "Disposición" at bounding box center [1198, 238] width 258 height 36
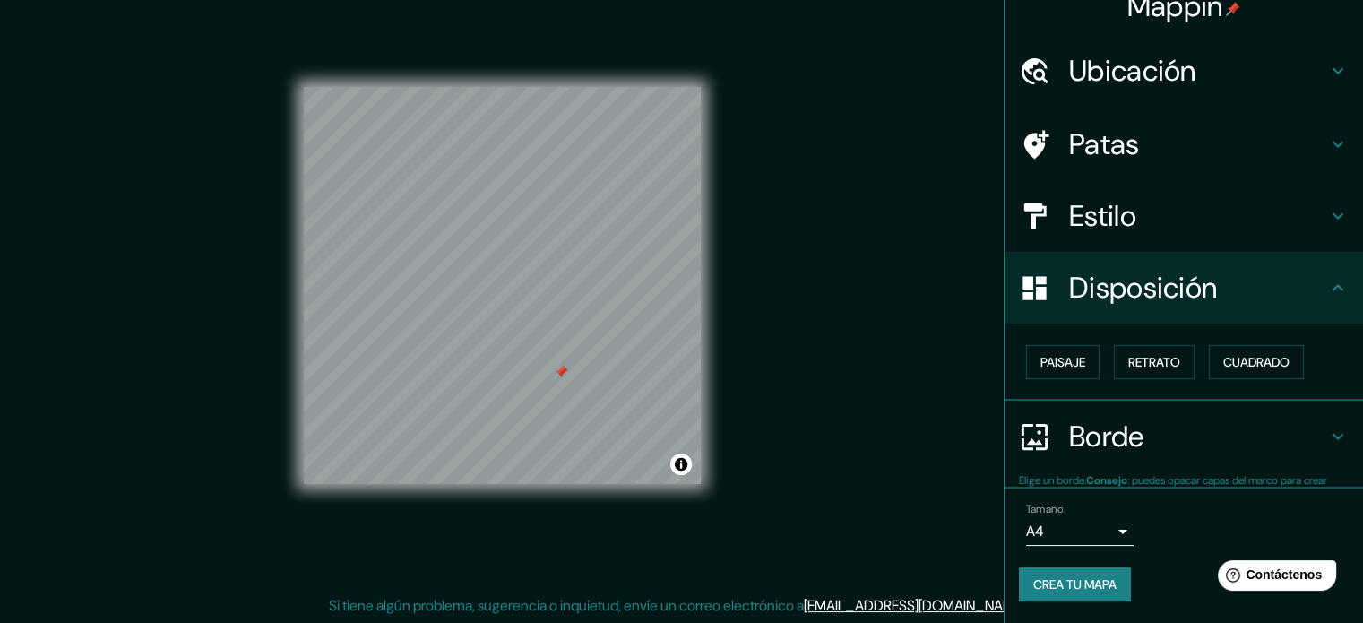
scroll to position [22, 0]
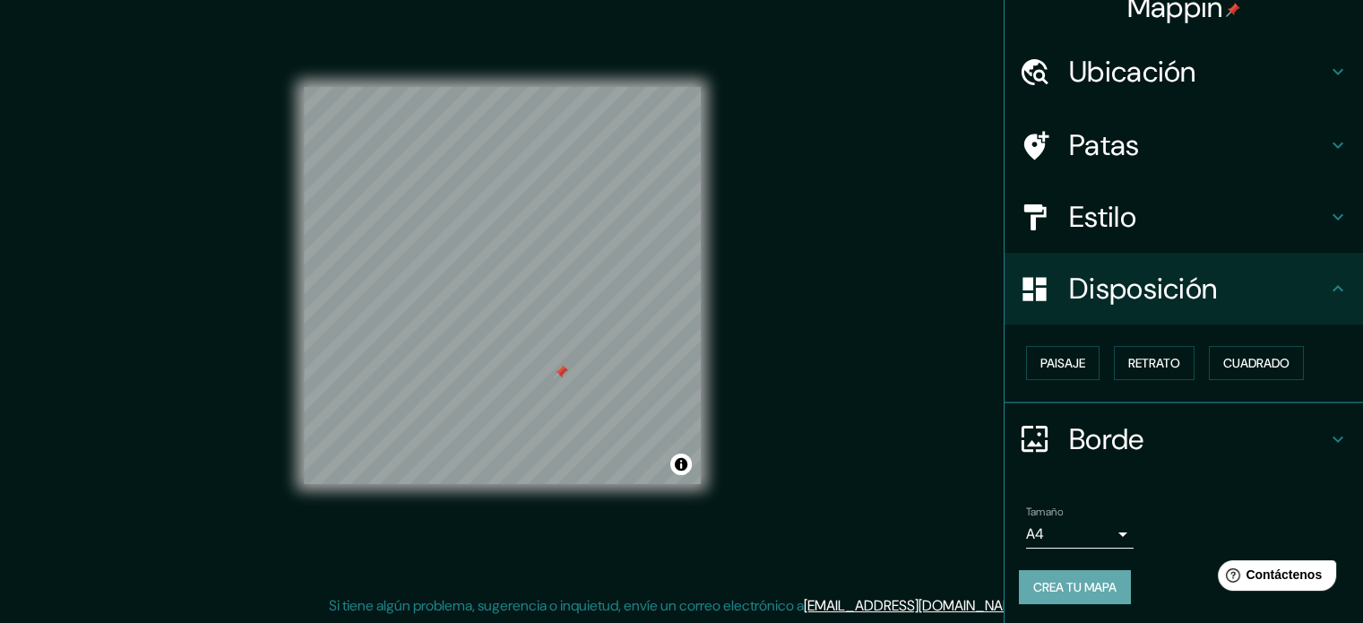
click at [1034, 591] on font "Crea tu mapa" at bounding box center [1074, 587] width 83 height 16
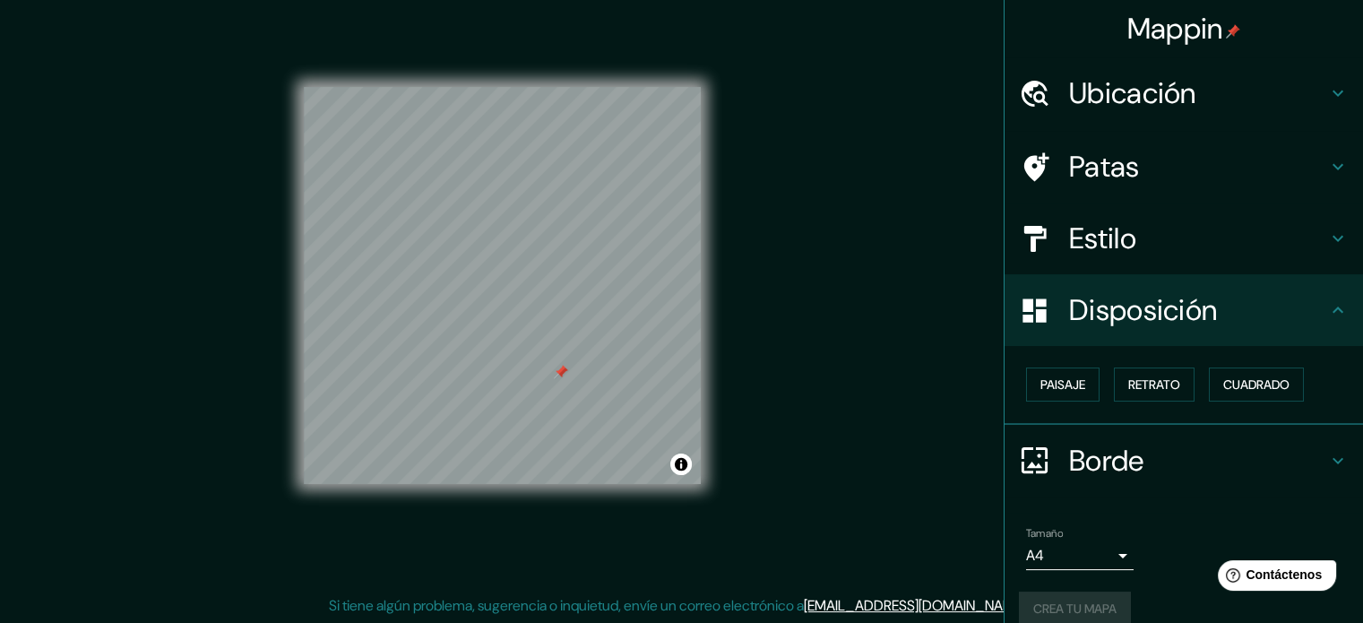
click at [903, 601] on font "[EMAIL_ADDRESS][DOMAIN_NAME]" at bounding box center [914, 605] width 221 height 19
click at [957, 436] on div "Mappin Ubicación [STREET_ADDRESS][PERSON_NAME][PERSON_NAME] [STREET_ADDRESS][PE…" at bounding box center [681, 300] width 1363 height 647
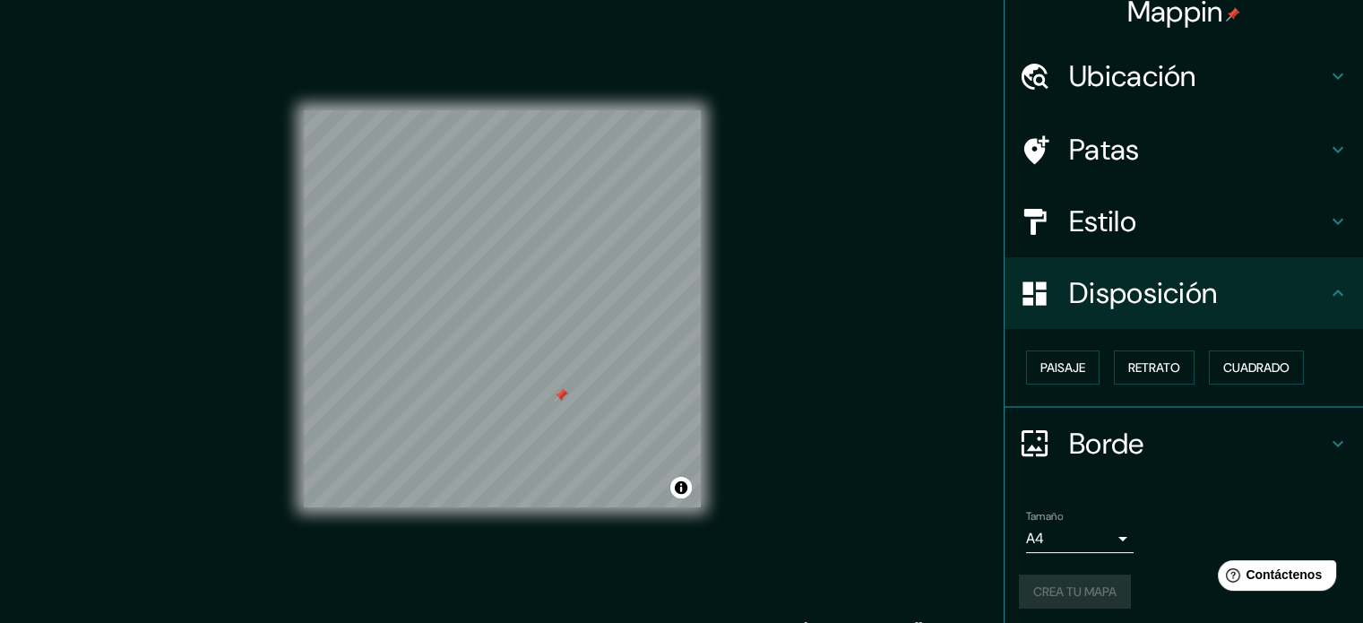
scroll to position [22, 0]
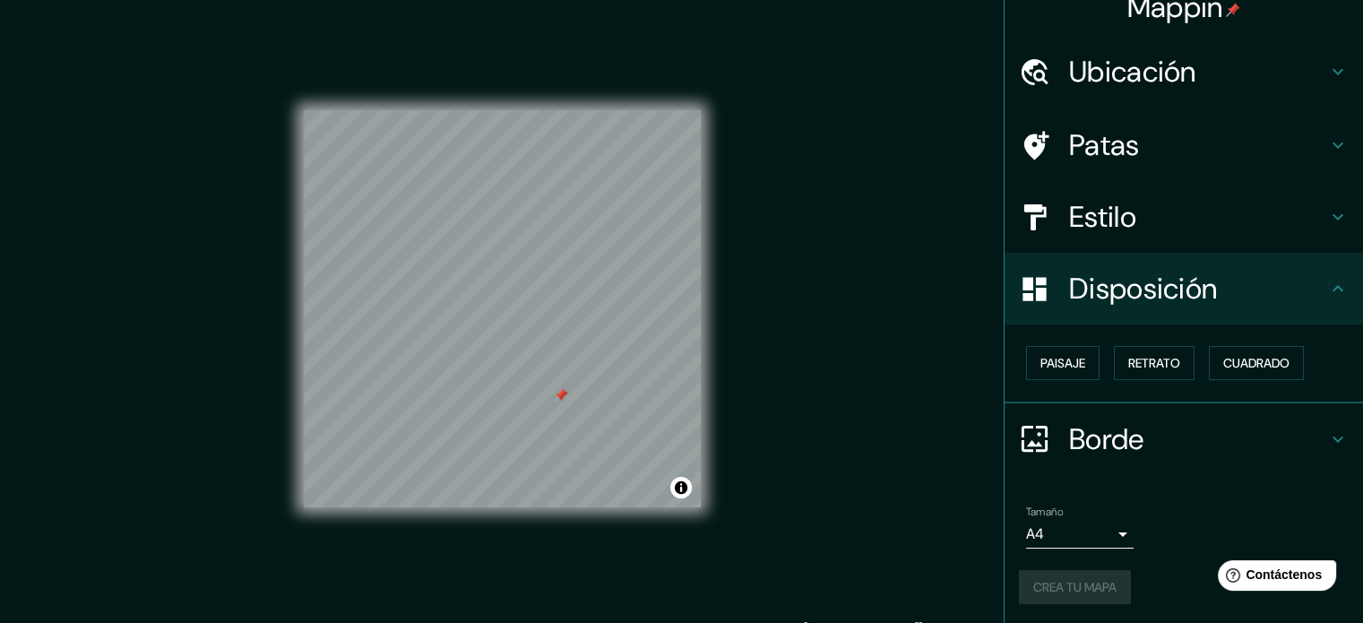
click at [1047, 579] on div "Crea tu mapa" at bounding box center [1184, 587] width 330 height 34
click at [1047, 579] on font "Crea tu mapa" at bounding box center [1074, 587] width 83 height 16
click at [1046, 580] on div "Crea tu mapa" at bounding box center [1184, 587] width 330 height 34
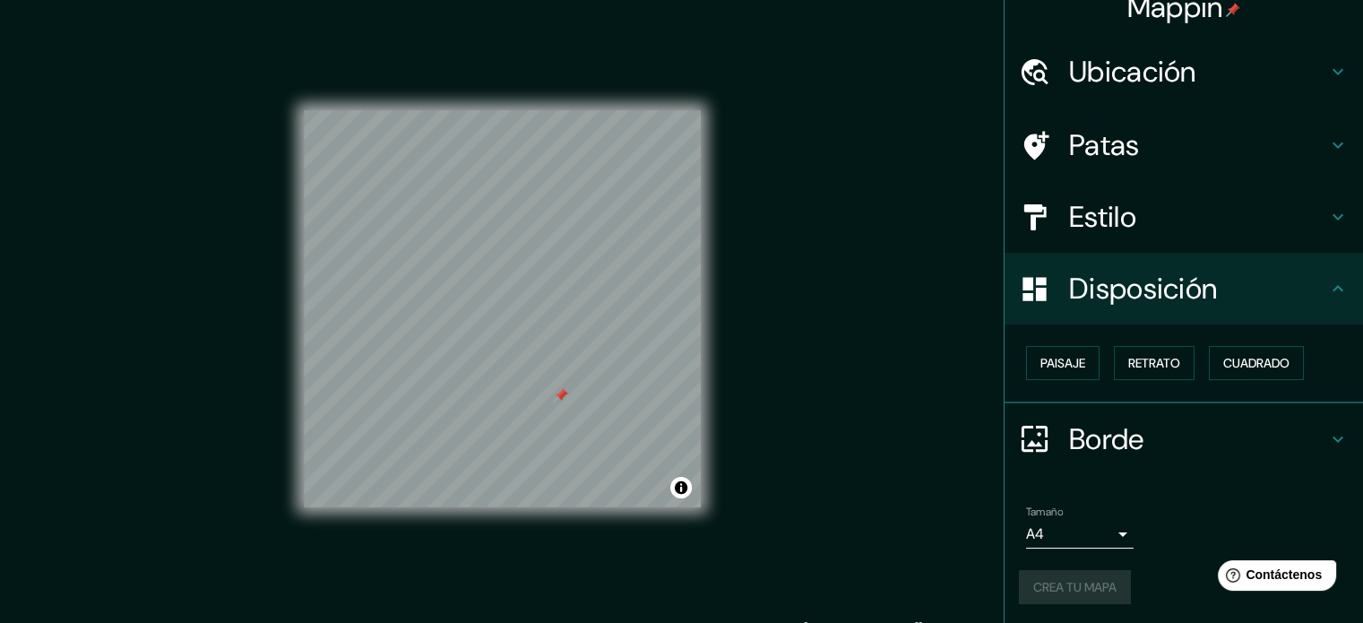
click at [1046, 580] on div "Crea tu mapa" at bounding box center [1184, 587] width 330 height 34
click at [1045, 579] on div "Crea tu mapa" at bounding box center [1184, 587] width 330 height 34
click at [1046, 577] on div "Crea tu mapa" at bounding box center [1184, 587] width 330 height 34
click at [1046, 579] on div "Crea tu mapa" at bounding box center [1184, 587] width 330 height 34
click at [1047, 583] on div "Crea tu mapa" at bounding box center [1184, 587] width 330 height 34
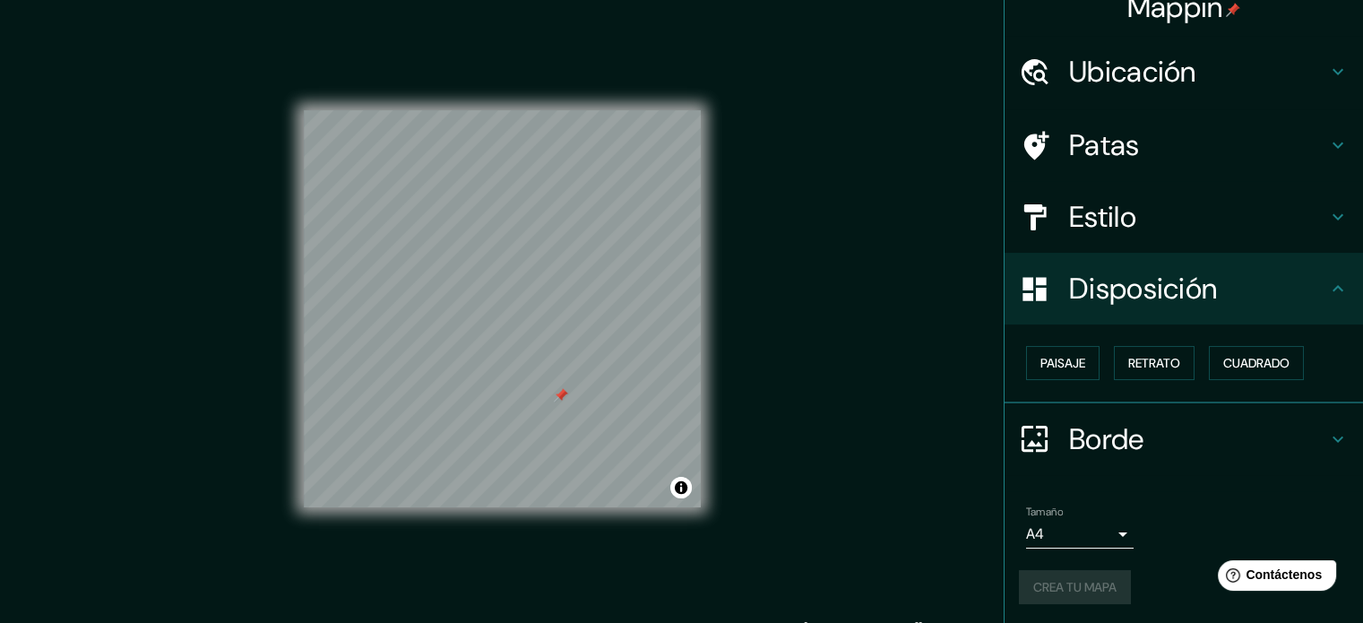
click at [1047, 584] on div "Crea tu mapa" at bounding box center [1184, 587] width 330 height 34
click at [1104, 150] on font "Patas" at bounding box center [1104, 145] width 71 height 38
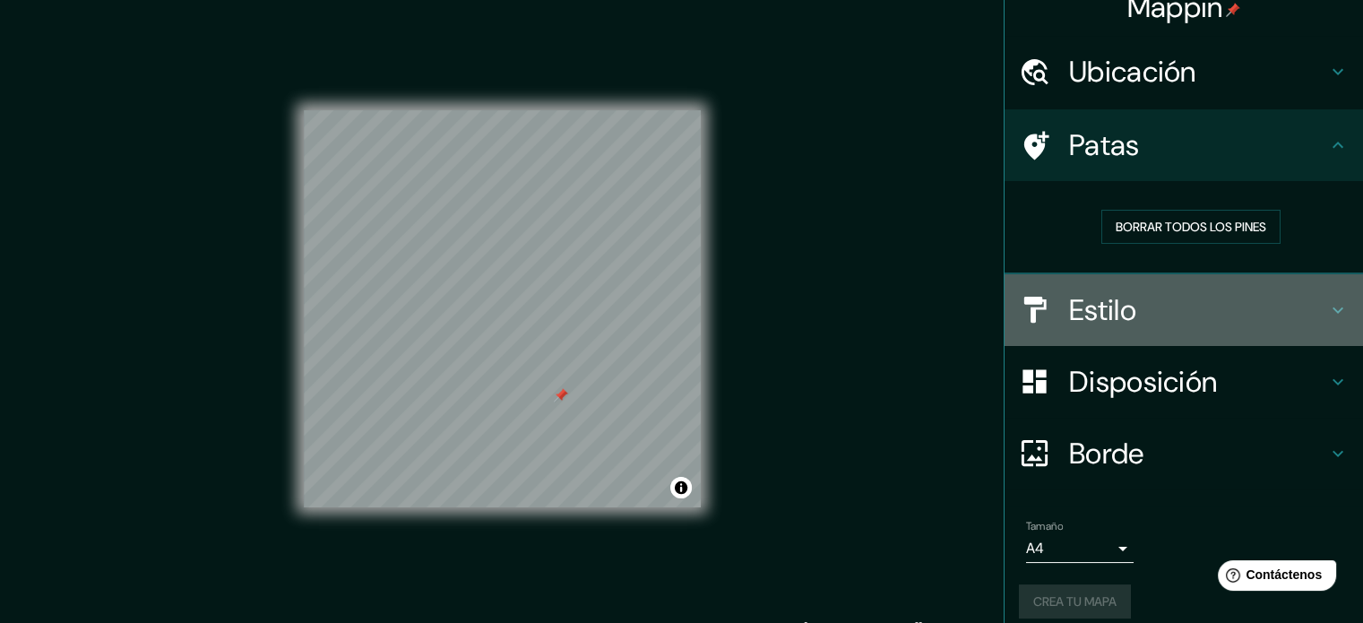
click at [1069, 315] on font "Estilo" at bounding box center [1102, 310] width 67 height 38
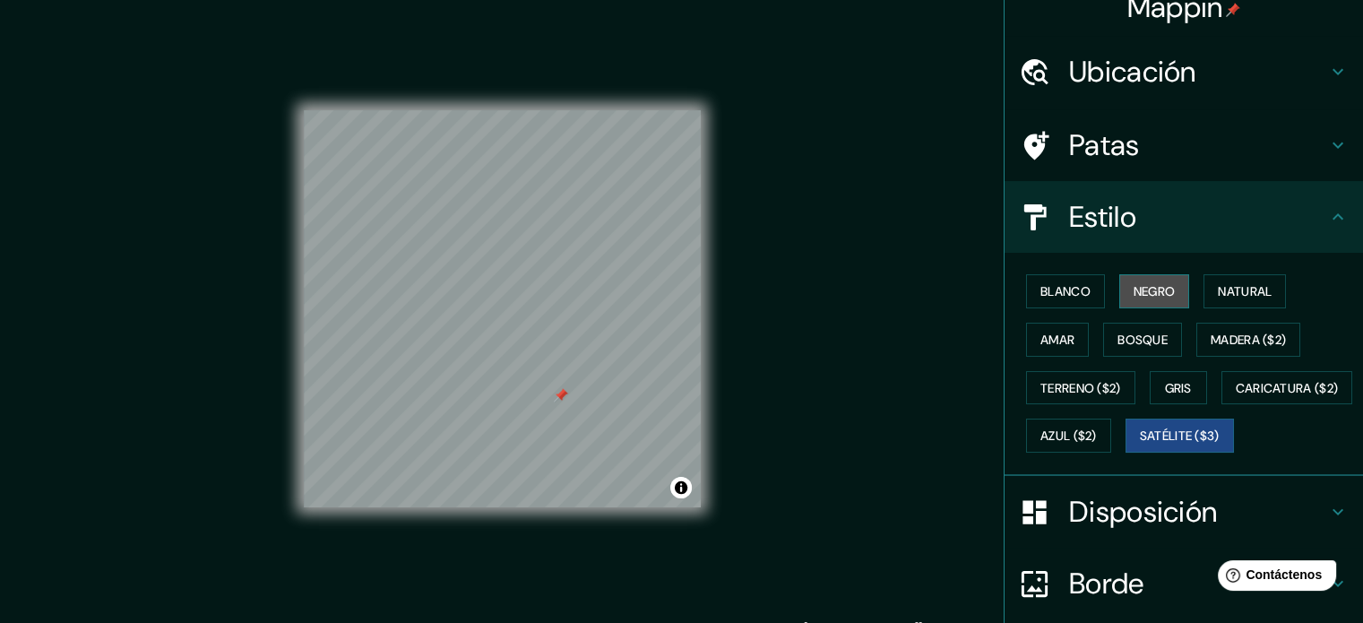
click at [1147, 289] on font "Negro" at bounding box center [1155, 291] width 42 height 16
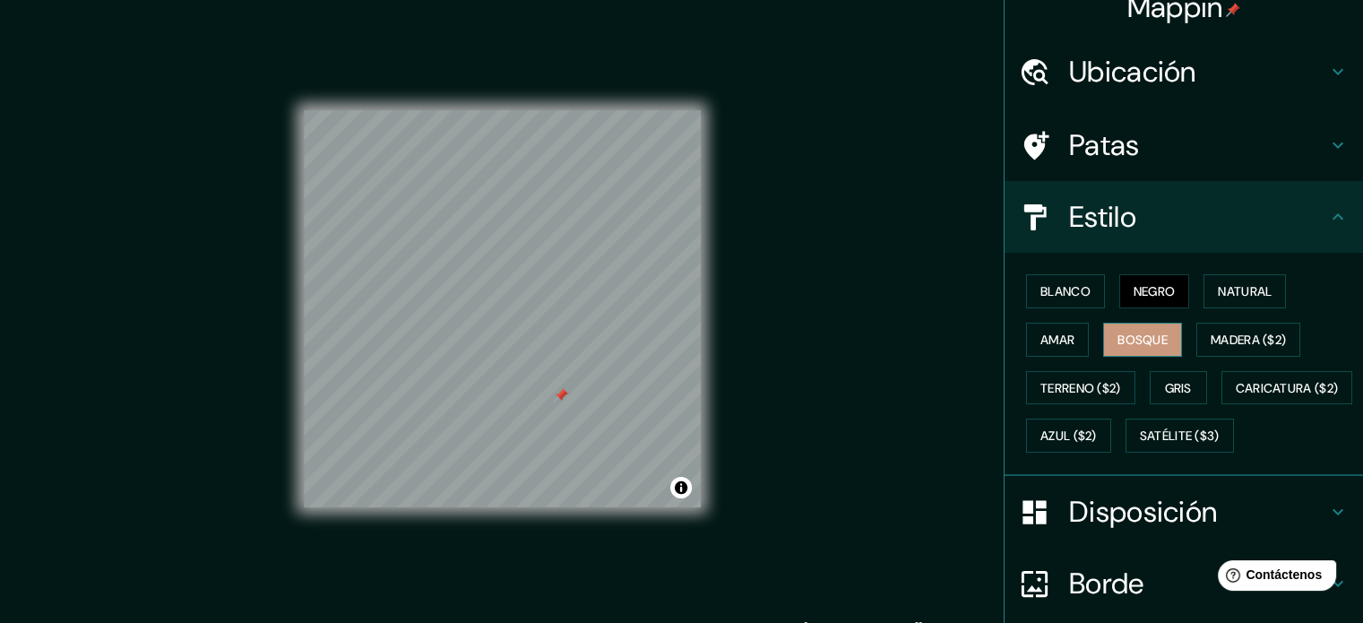
click at [1129, 335] on font "Bosque" at bounding box center [1142, 340] width 50 height 16
click at [1092, 391] on font "Terreno ($2)" at bounding box center [1080, 388] width 81 height 16
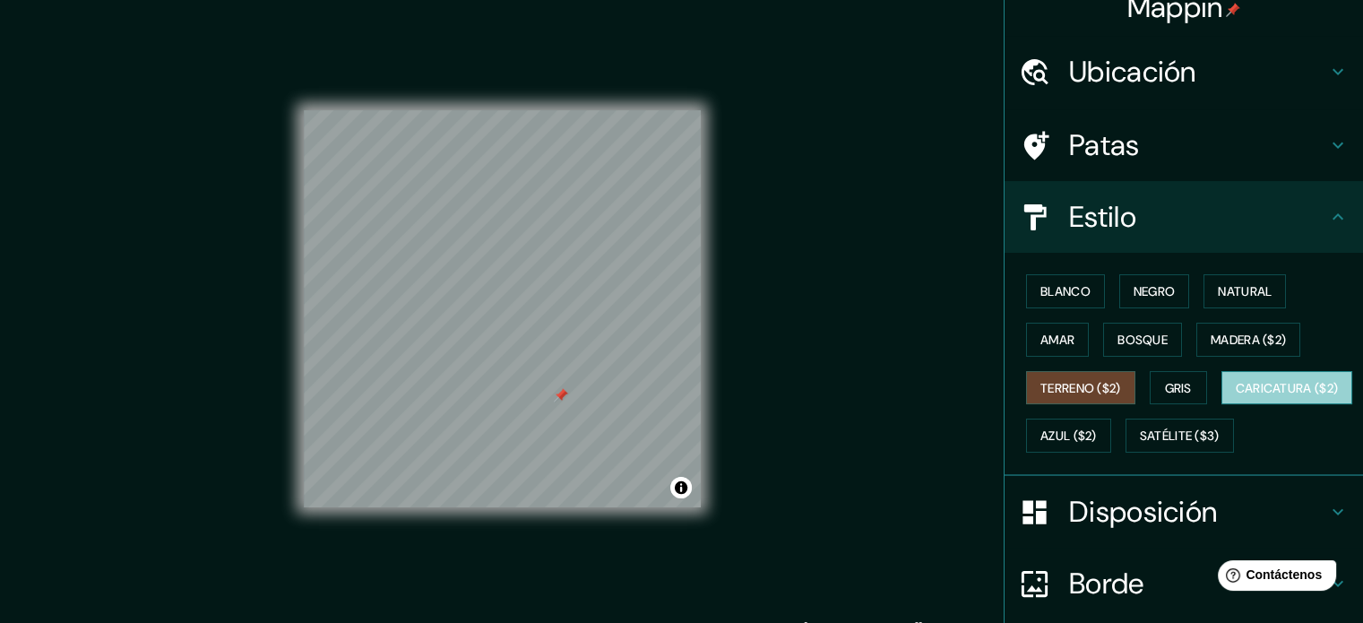
click at [1236, 396] on font "Caricatura ($2)" at bounding box center [1287, 388] width 103 height 16
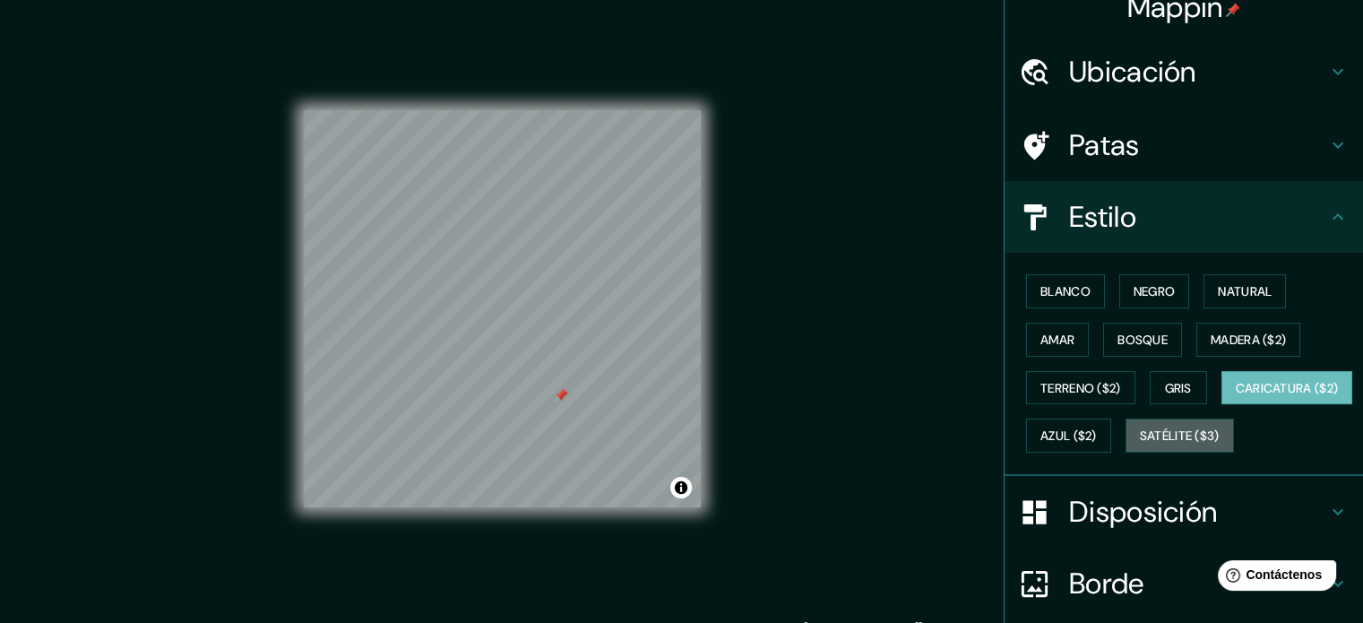
drag, startPoint x: 1056, startPoint y: 479, endPoint x: 1094, endPoint y: 455, distance: 45.5
click at [1140, 444] on font "Satélite ($3)" at bounding box center [1180, 436] width 80 height 16
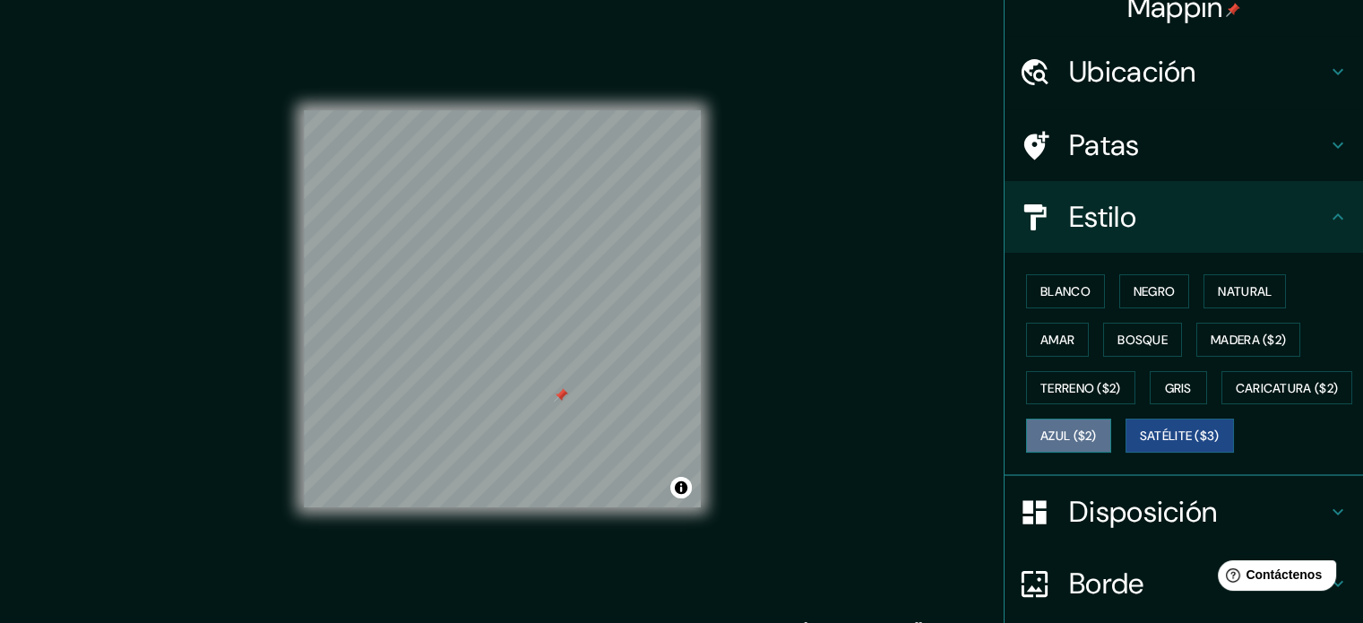
click at [1097, 428] on font "Azul ($2)" at bounding box center [1068, 436] width 56 height 16
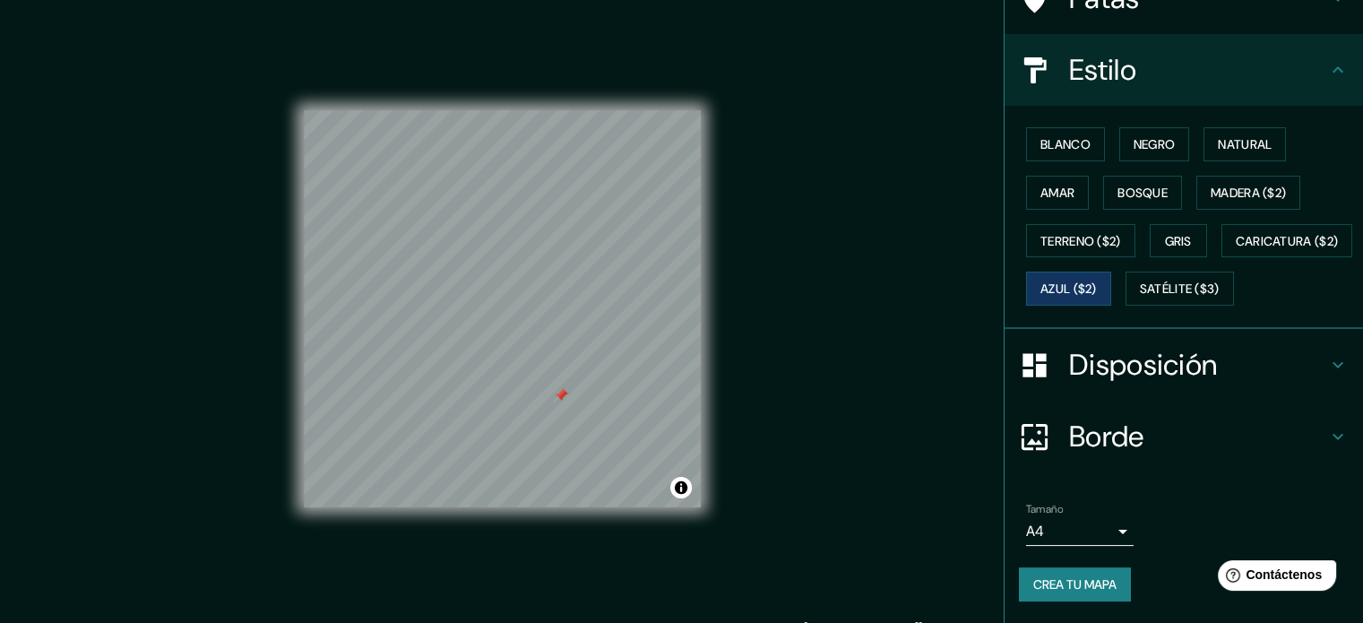
click at [1036, 587] on font "Crea tu mapa" at bounding box center [1074, 584] width 83 height 16
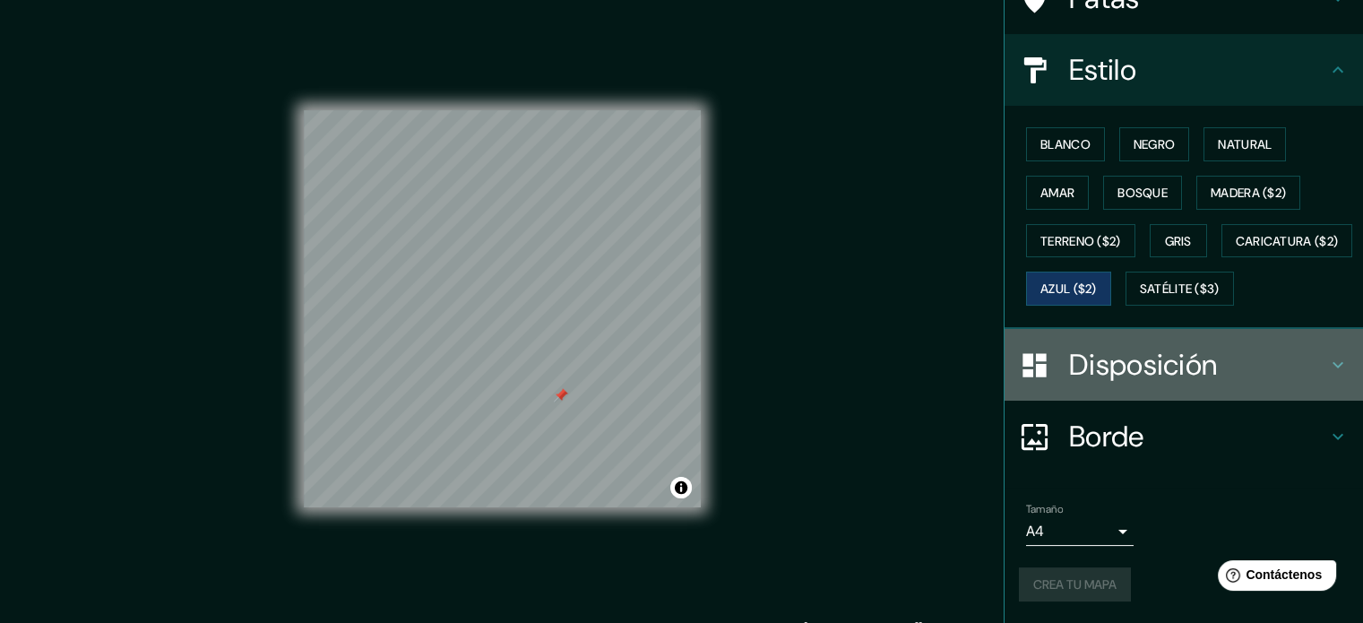
click at [1151, 368] on font "Disposición" at bounding box center [1143, 365] width 148 height 38
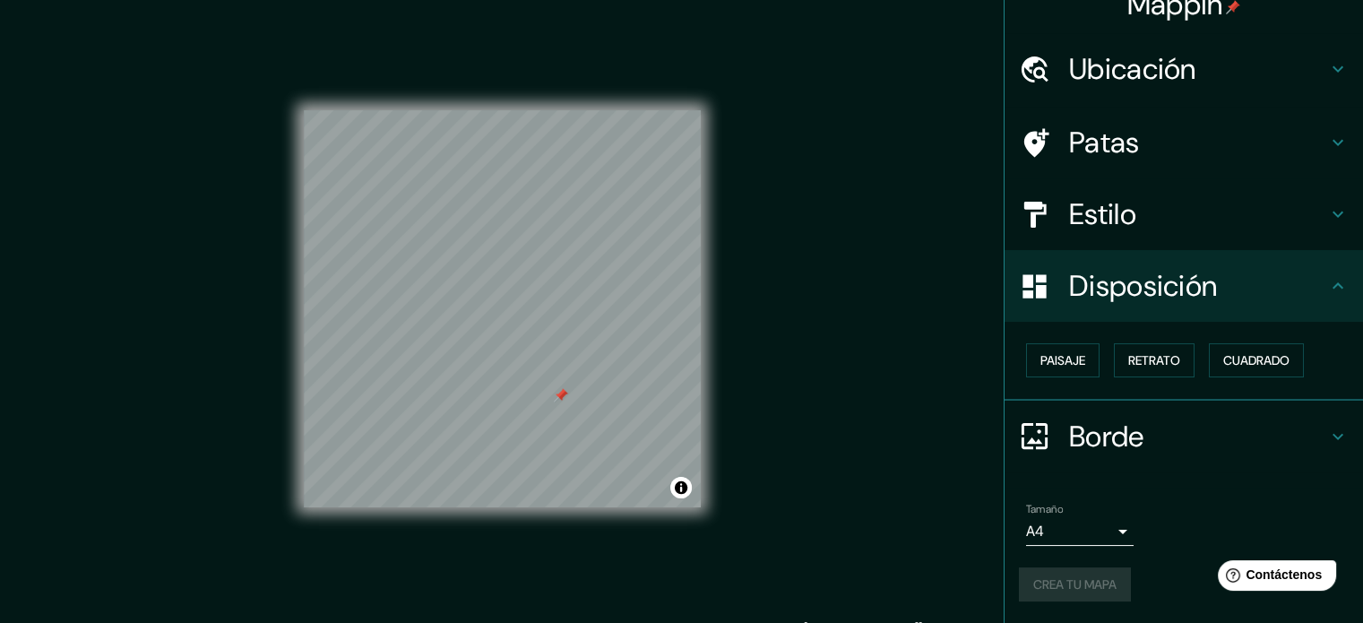
scroll to position [22, 0]
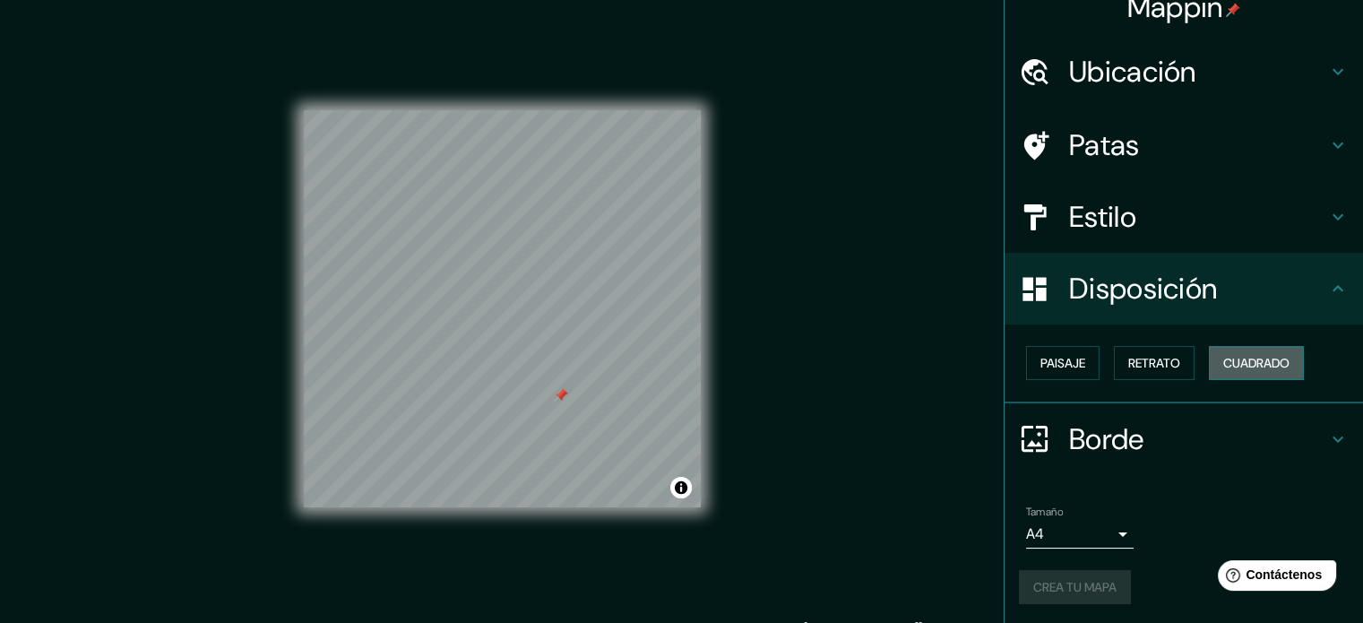
click at [1240, 361] on font "Cuadrado" at bounding box center [1256, 363] width 66 height 16
click at [734, 481] on div "Mappin Ubicación [STREET_ADDRESS][PERSON_NAME][PERSON_NAME] [STREET_ADDRESS][PE…" at bounding box center [681, 323] width 1363 height 647
click at [677, 483] on button "Activar o desactivar atribución" at bounding box center [681, 488] width 22 height 22
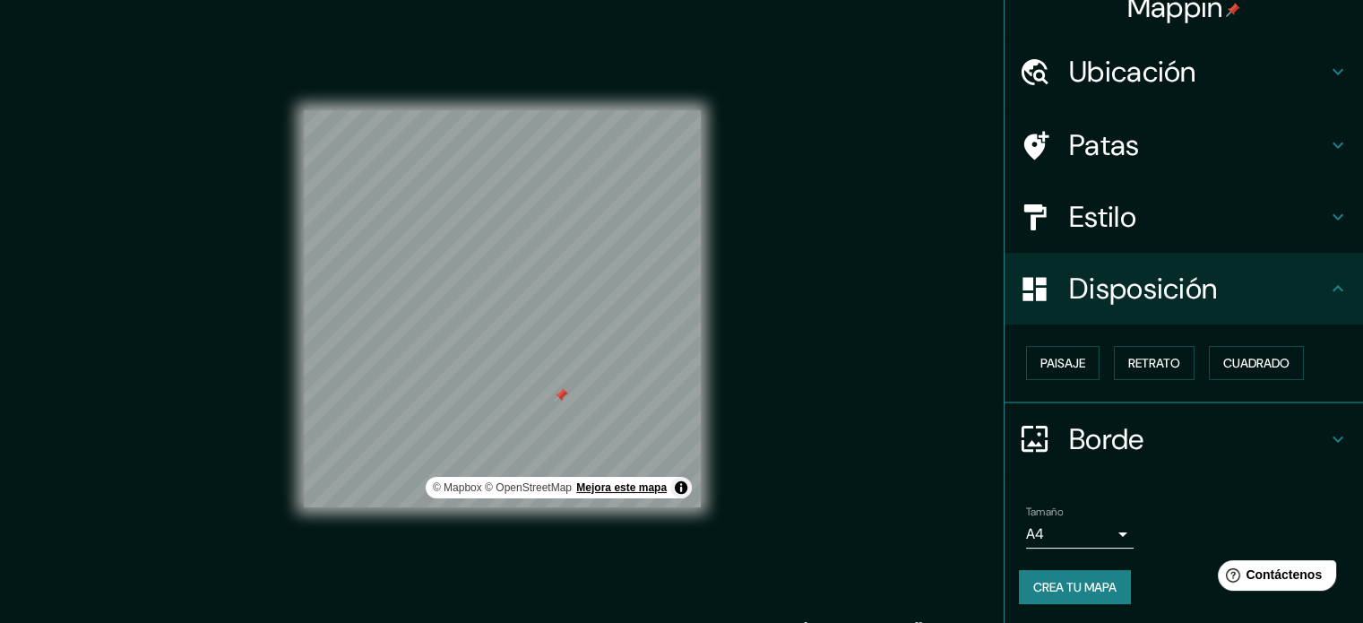
click at [632, 486] on font "Mejora este mapa" at bounding box center [621, 487] width 91 height 13
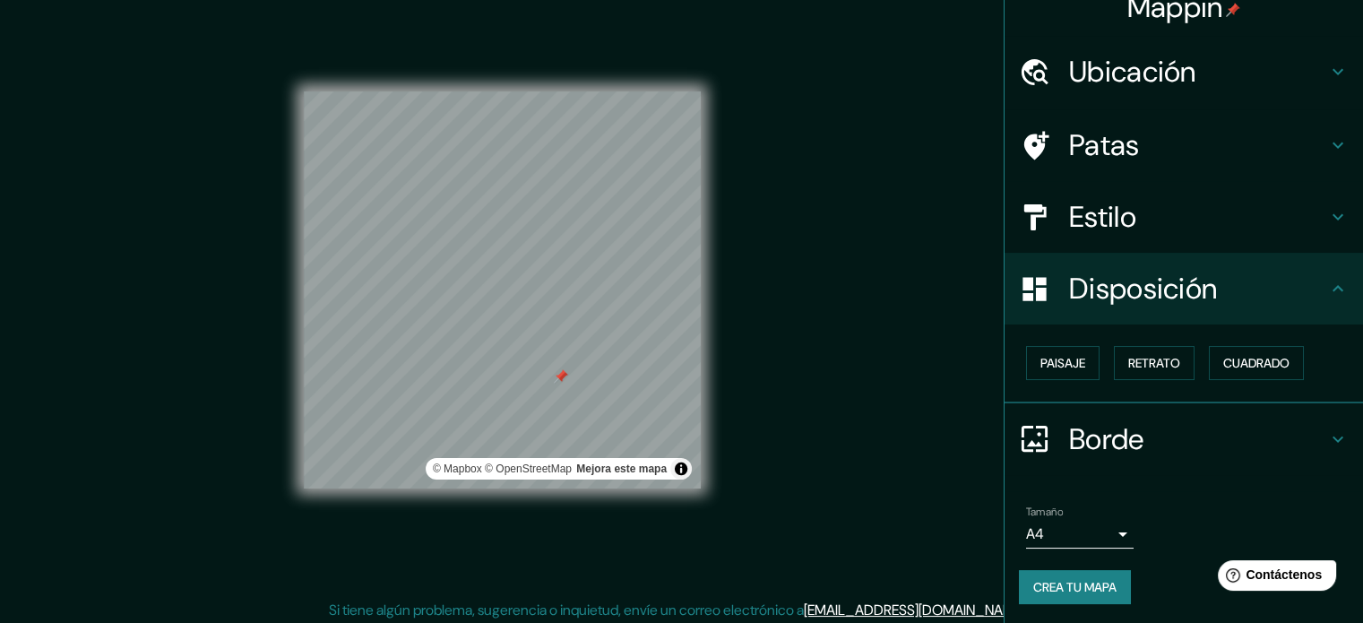
scroll to position [23, 0]
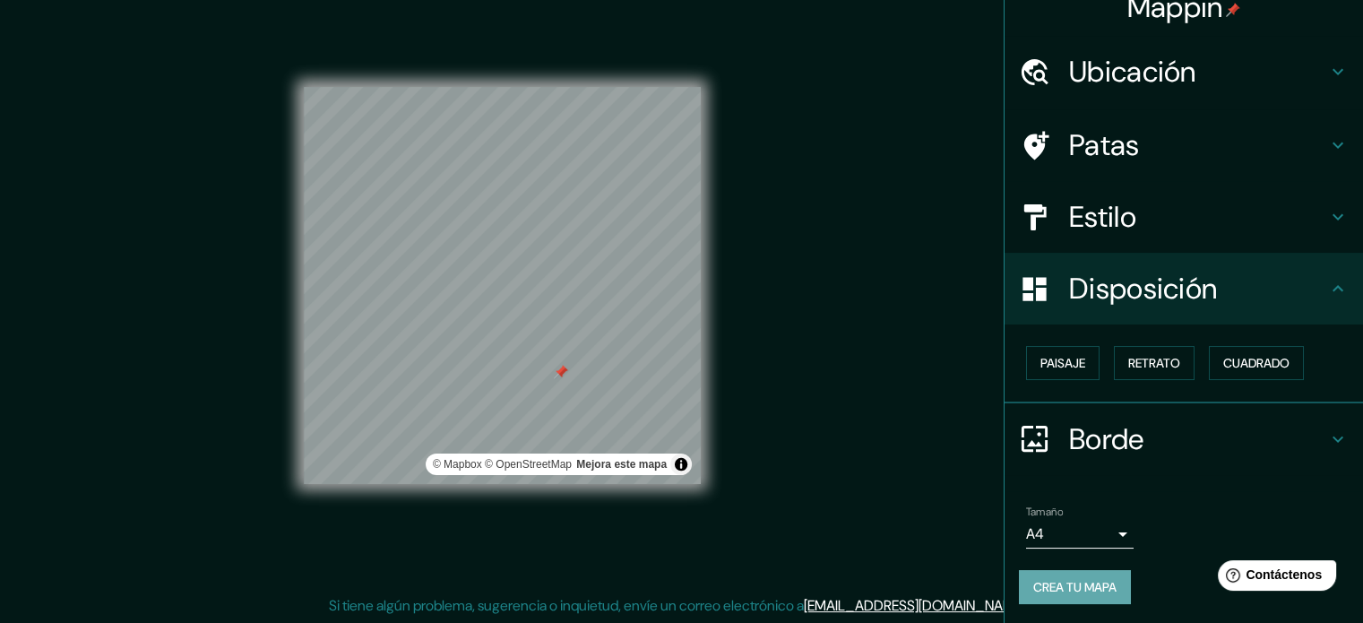
click at [1082, 579] on font "Crea tu mapa" at bounding box center [1074, 587] width 83 height 16
click at [731, 489] on div "Mappin Ubicación [STREET_ADDRESS][PERSON_NAME][PERSON_NAME] [STREET_ADDRESS][PE…" at bounding box center [681, 300] width 1363 height 647
click at [683, 465] on button "Activar o desactivar atribución" at bounding box center [681, 464] width 22 height 22
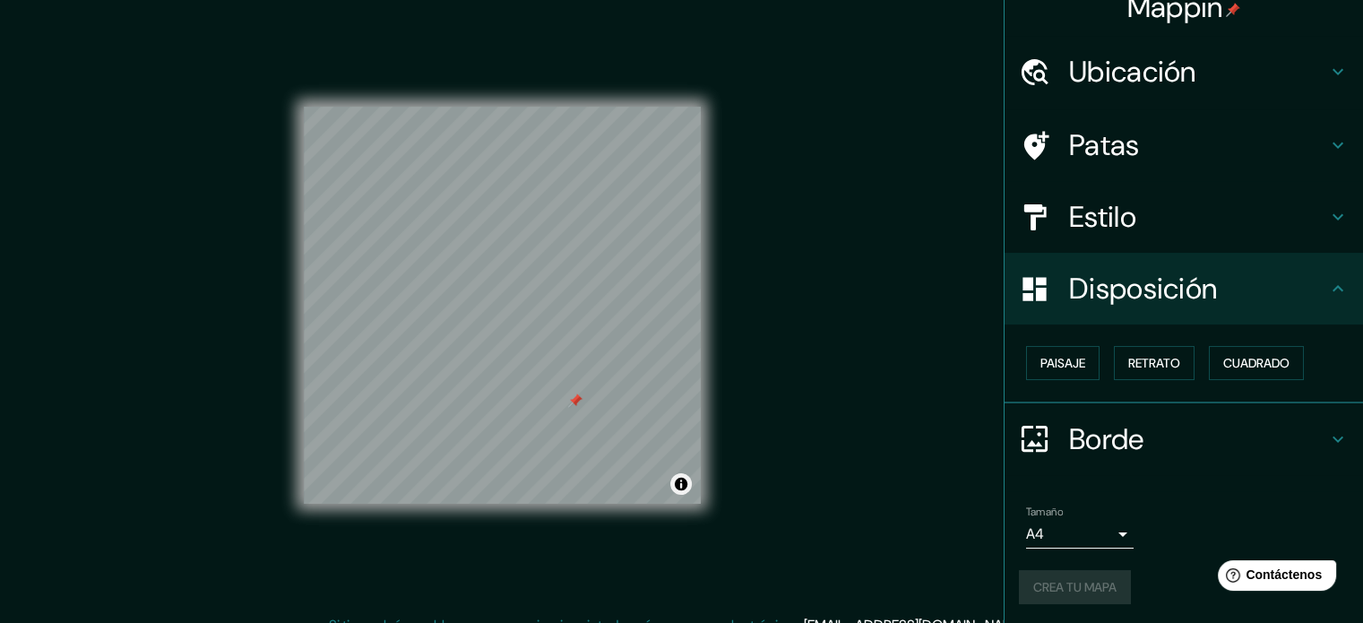
scroll to position [0, 0]
